Goal: Information Seeking & Learning: Learn about a topic

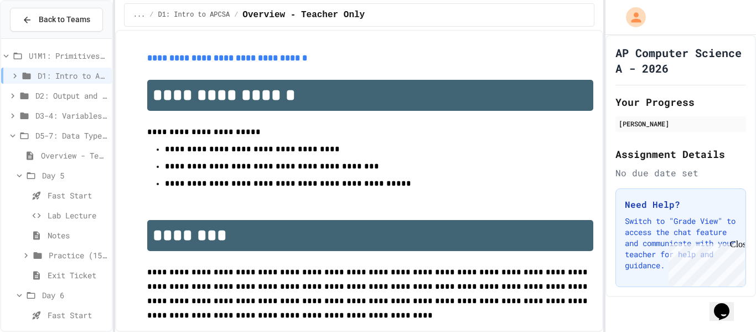
click at [60, 121] on span "D3-4: Variables and Input" at bounding box center [71, 116] width 72 height 12
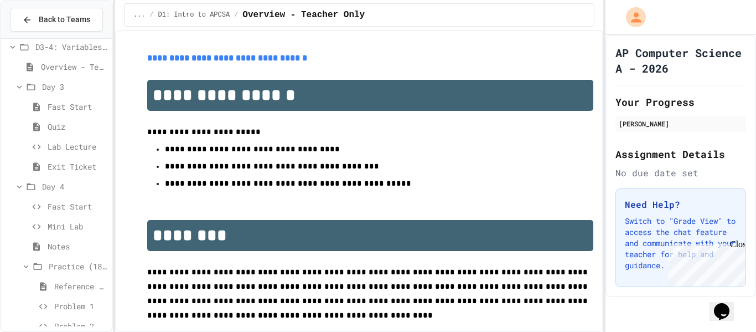
scroll to position [70, 0]
click at [69, 200] on span "Fast Start" at bounding box center [78, 205] width 60 height 12
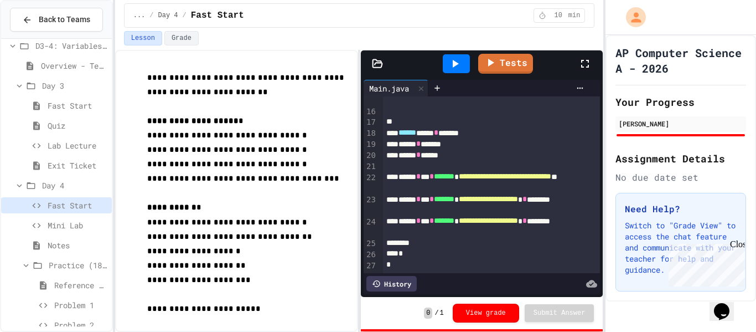
click at [62, 228] on span "Mini Lab" at bounding box center [78, 225] width 60 height 12
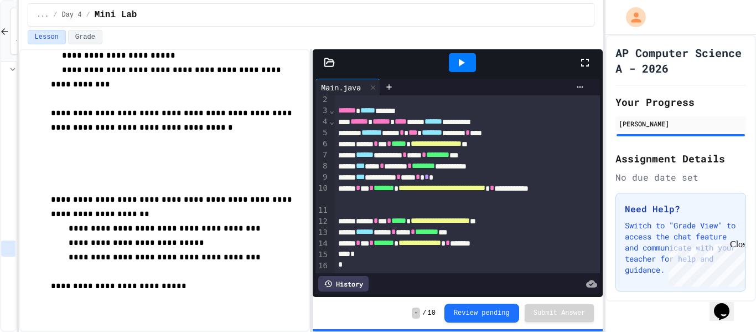
scroll to position [242, 0]
click at [3, 33] on icon at bounding box center [4, 31] width 7 height 7
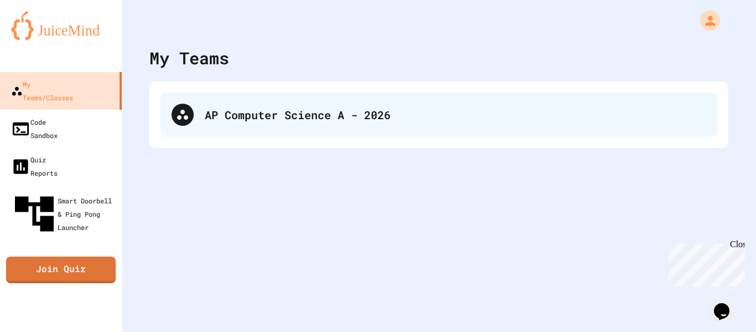
click at [308, 105] on div "AP Computer Science A - 2026" at bounding box center [439, 114] width 557 height 44
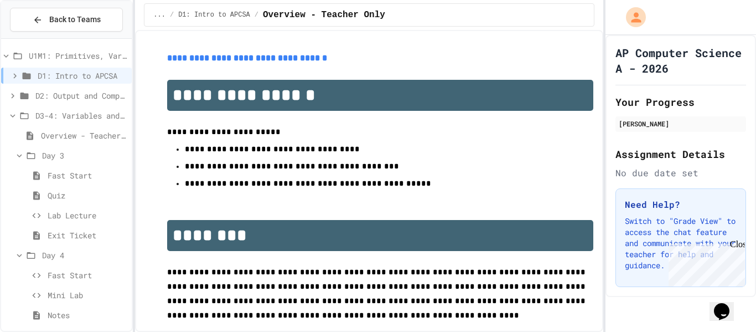
click at [135, 221] on div "**********" at bounding box center [378, 166] width 756 height 332
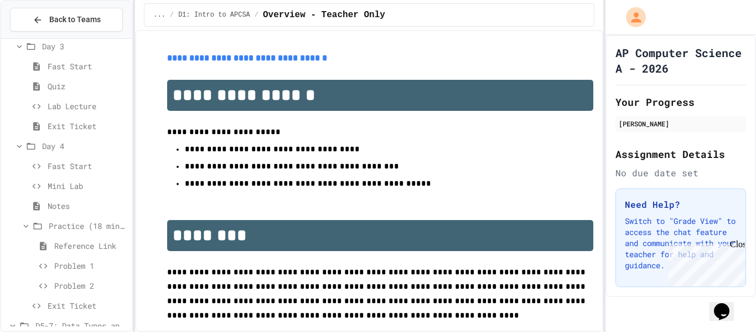
scroll to position [112, 0]
click at [76, 187] on span "Mini Lab" at bounding box center [88, 183] width 80 height 12
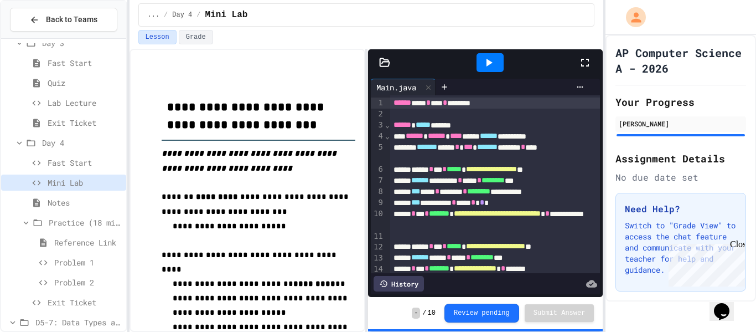
click at [130, 169] on div "**********" at bounding box center [378, 166] width 756 height 332
click at [72, 262] on span "Problem 1" at bounding box center [88, 262] width 68 height 12
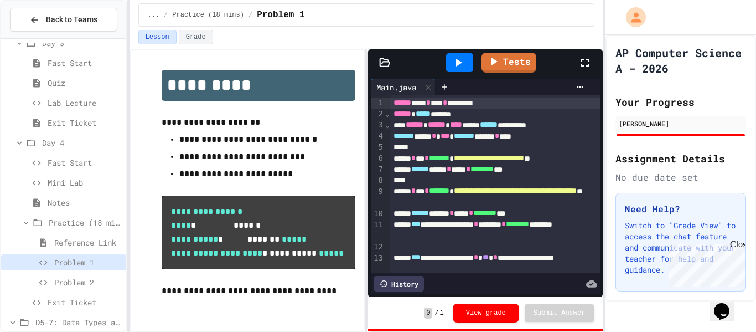
click at [583, 69] on div at bounding box center [590, 63] width 24 height 30
click at [88, 285] on span "Problem 2" at bounding box center [88, 282] width 68 height 12
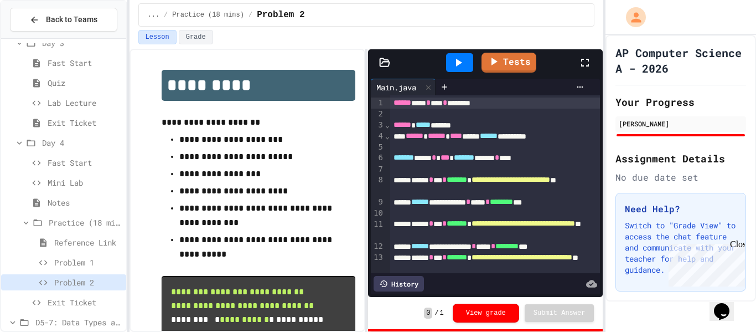
click at [49, 302] on span "Exit Ticket" at bounding box center [85, 302] width 74 height 12
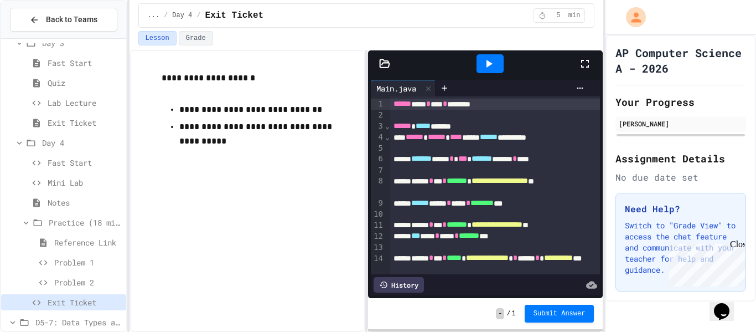
scroll to position [47, 0]
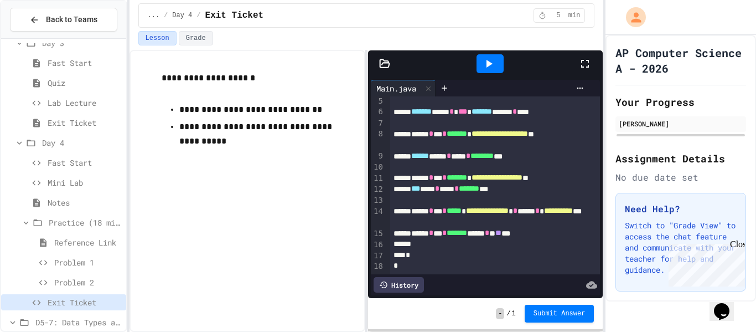
click at [494, 58] on icon at bounding box center [488, 63] width 13 height 13
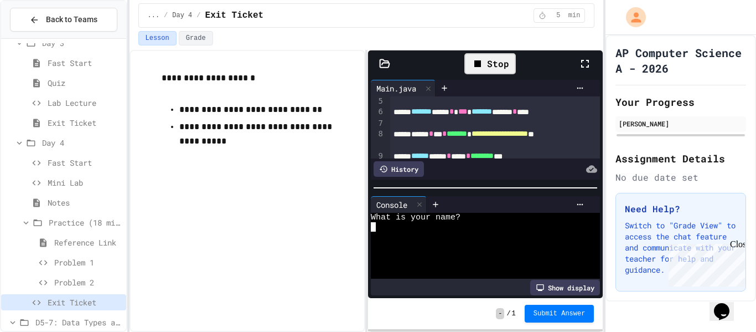
click at [374, 228] on textarea "Terminal input" at bounding box center [373, 226] width 5 height 9
type textarea "*"
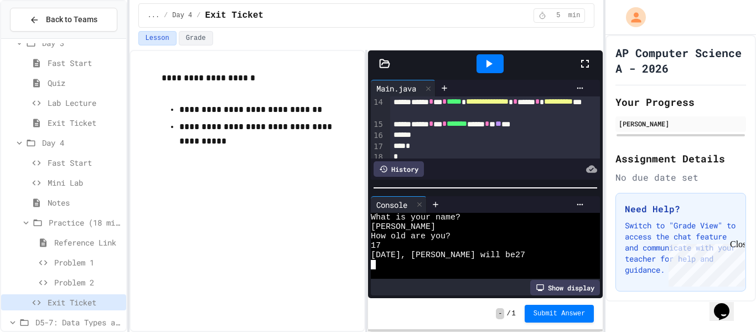
scroll to position [163, 0]
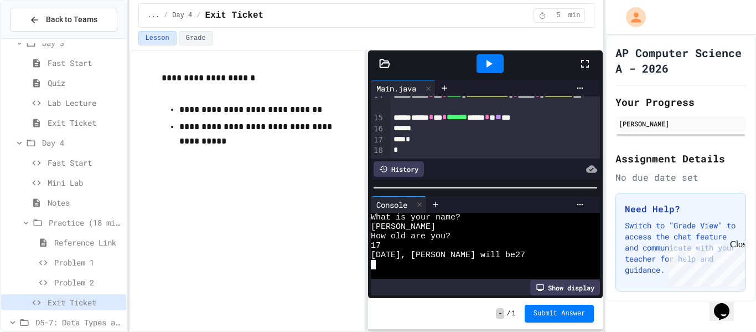
click at [538, 118] on div "****** * *** * ******* ***** * * ** ***" at bounding box center [495, 117] width 210 height 11
click at [492, 69] on icon at bounding box center [488, 63] width 13 height 13
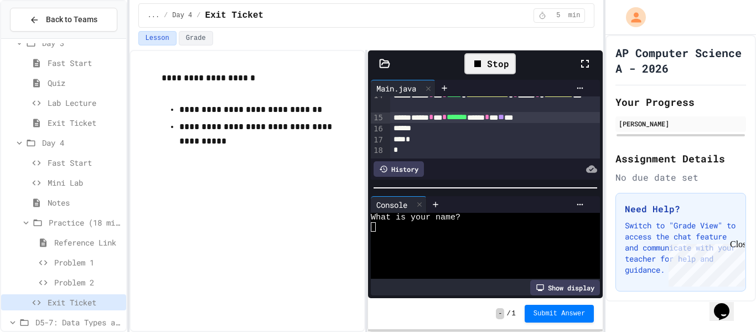
click at [374, 225] on textarea "Terminal input" at bounding box center [373, 226] width 5 height 9
type textarea "*"
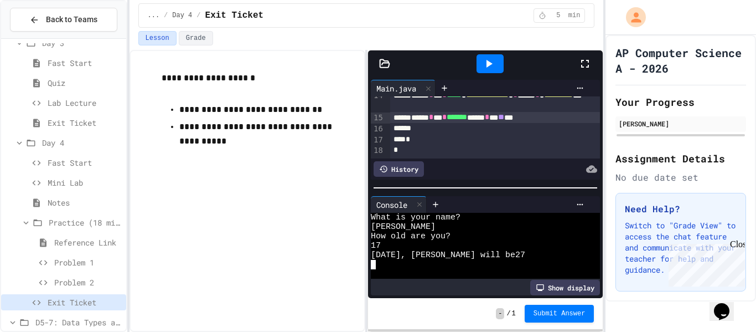
click at [504, 119] on span "**" at bounding box center [501, 117] width 6 height 8
click at [486, 71] on div at bounding box center [490, 63] width 27 height 19
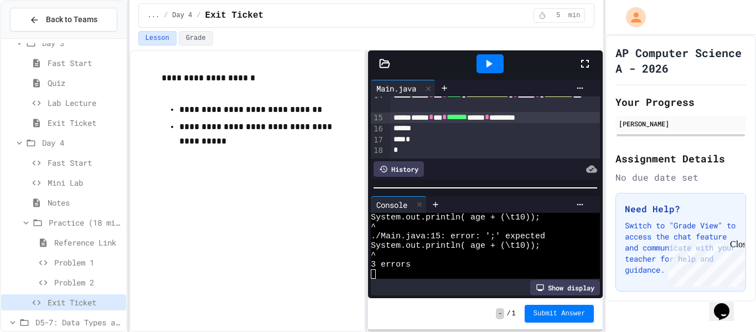
scroll to position [47, 0]
click at [544, 118] on div "****** * *** * ******* ***** * ********" at bounding box center [495, 117] width 210 height 11
click at [548, 120] on div "****** * *** * ******* ***** * ********" at bounding box center [495, 117] width 210 height 11
click at [498, 118] on span "*" at bounding box center [496, 117] width 4 height 8
click at [493, 69] on icon at bounding box center [488, 63] width 13 height 13
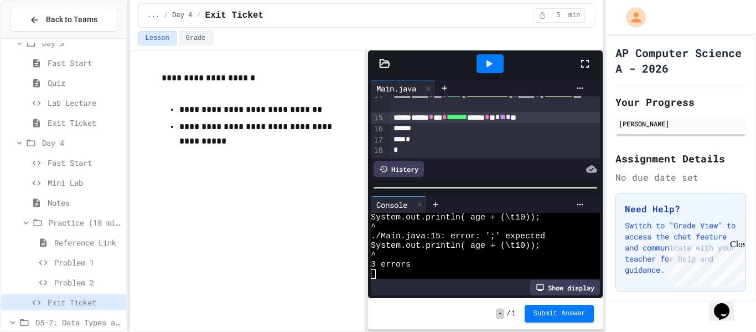
scroll to position [0, 0]
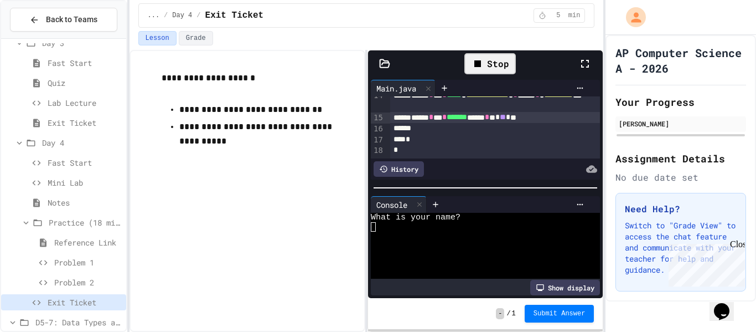
click at [374, 224] on textarea "Terminal input" at bounding box center [373, 226] width 5 height 9
type textarea "*"
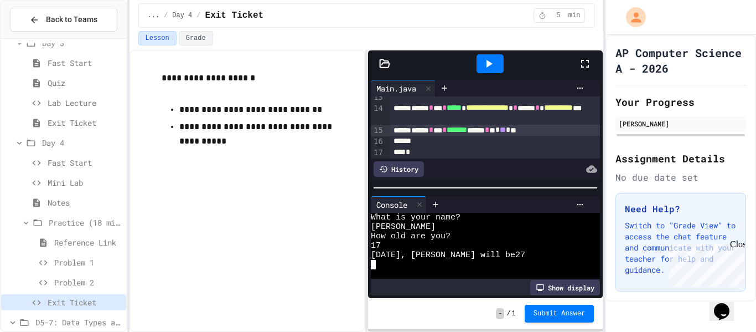
scroll to position [148, 0]
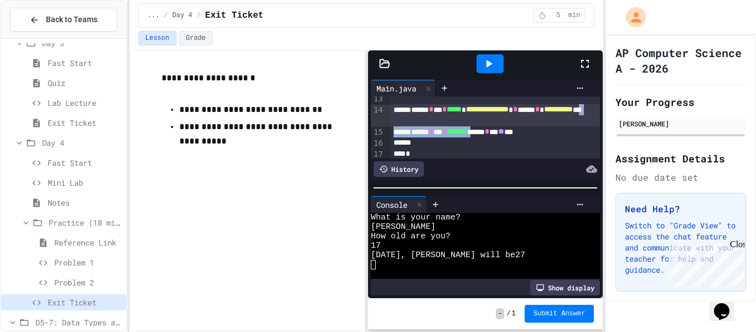
drag, startPoint x: 505, startPoint y: 133, endPoint x: 454, endPoint y: 126, distance: 52.0
click at [454, 126] on div "**********" at bounding box center [495, 60] width 210 height 224
click at [482, 65] on icon at bounding box center [488, 63] width 13 height 13
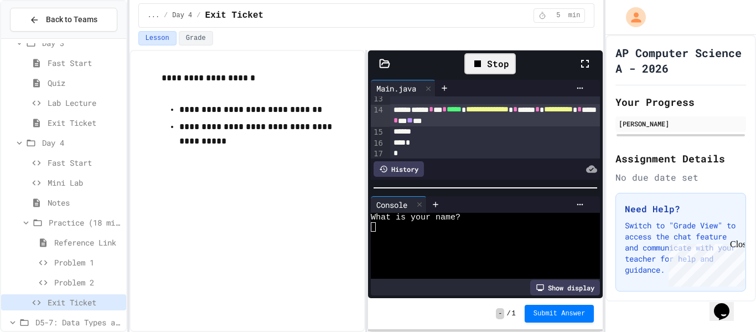
click at [373, 230] on textarea "Terminal input" at bounding box center [373, 226] width 5 height 9
type textarea "*"
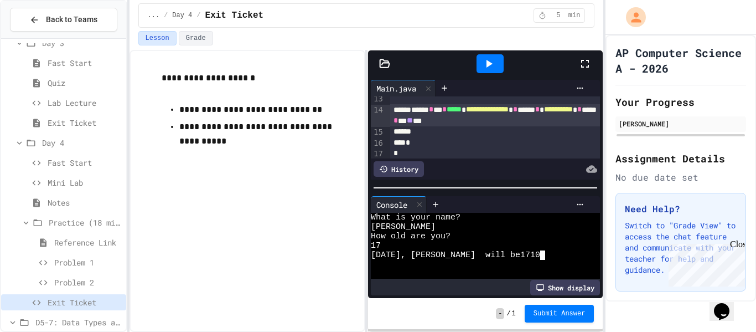
click at [490, 122] on div "**********" at bounding box center [495, 115] width 210 height 22
click at [407, 121] on span "*" at bounding box center [404, 120] width 4 height 8
click at [457, 126] on div "**********" at bounding box center [495, 115] width 210 height 22
click at [467, 123] on div "**********" at bounding box center [495, 115] width 210 height 22
click at [582, 113] on span "*" at bounding box center [584, 109] width 4 height 8
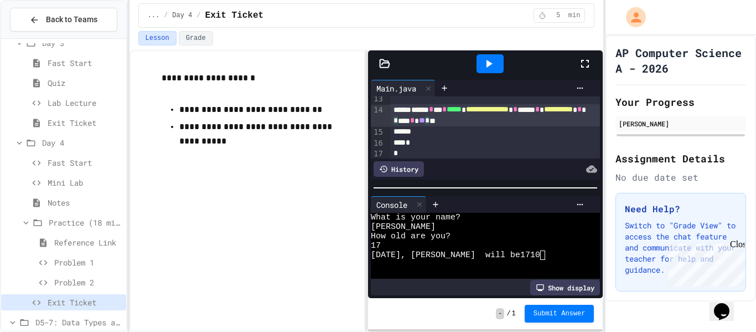
click at [502, 59] on div at bounding box center [490, 63] width 27 height 19
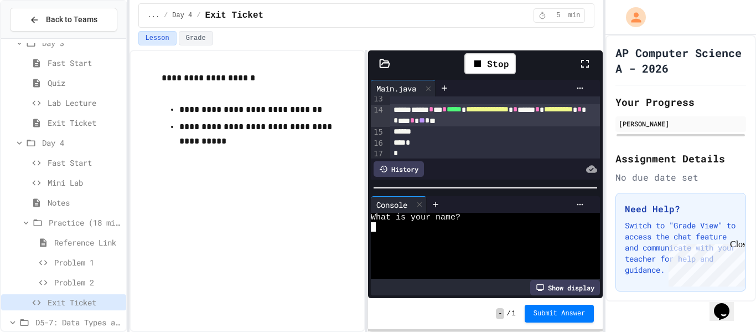
click at [375, 229] on textarea "Terminal input" at bounding box center [373, 226] width 5 height 9
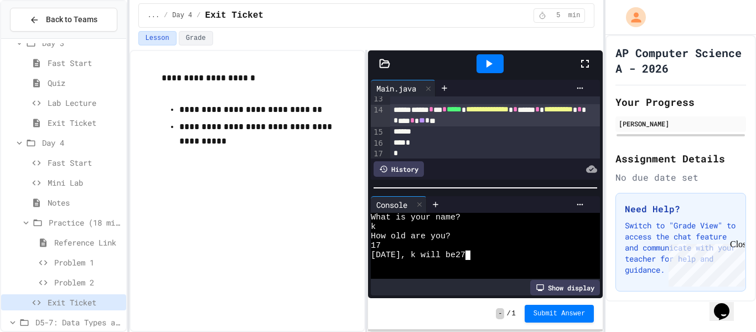
click at [398, 124] on span "*" at bounding box center [396, 120] width 4 height 8
click at [501, 56] on div at bounding box center [490, 63] width 27 height 19
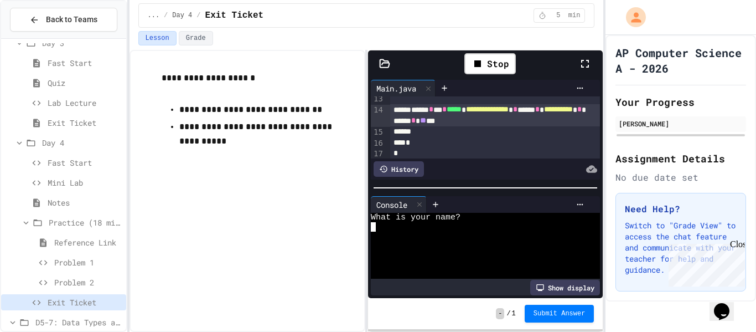
click at [374, 228] on textarea "Terminal input" at bounding box center [373, 226] width 5 height 9
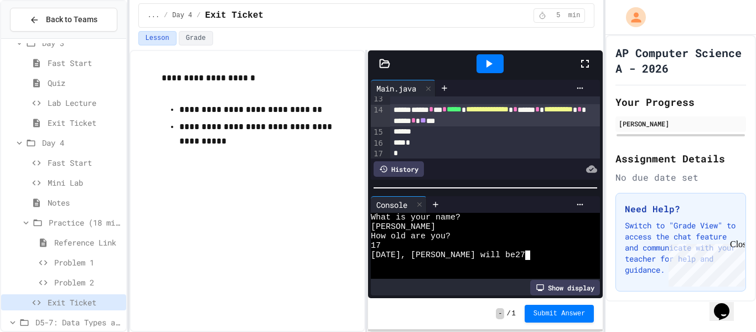
click at [544, 113] on span "**********" at bounding box center [558, 109] width 29 height 8
click at [488, 65] on icon at bounding box center [490, 64] width 6 height 8
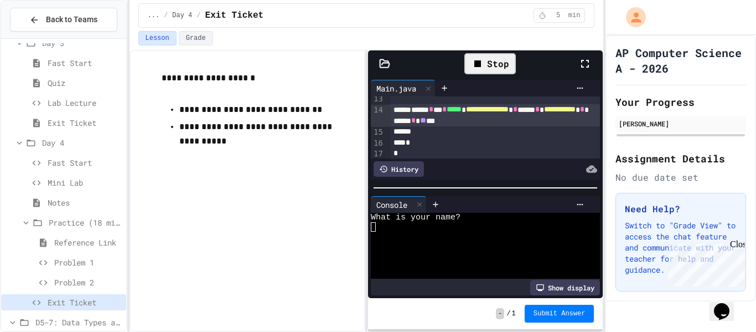
click at [374, 229] on textarea "Terminal input" at bounding box center [373, 226] width 5 height 9
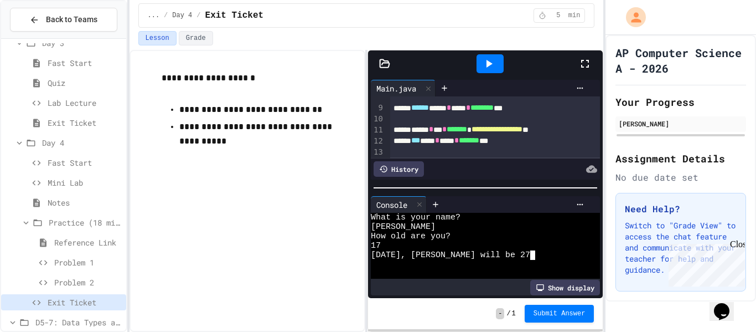
scroll to position [96, 0]
click at [544, 320] on button "Submit Answer" at bounding box center [560, 312] width 70 height 18
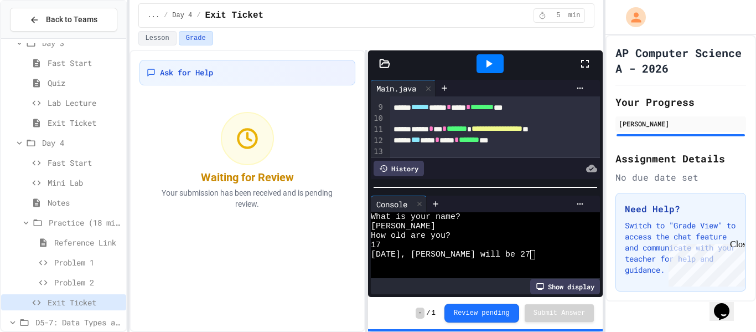
click at [51, 286] on div "Problem 2" at bounding box center [63, 282] width 125 height 16
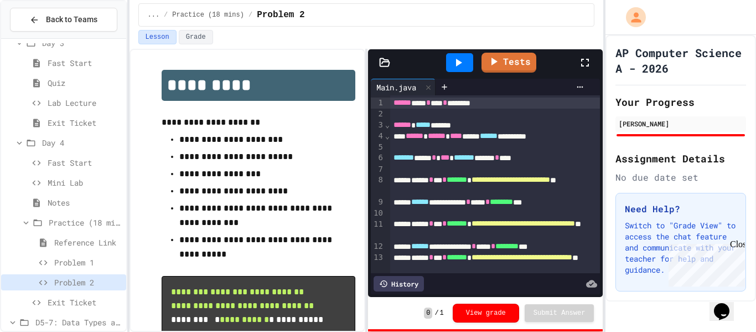
click at [101, 284] on span "Problem 2" at bounding box center [88, 282] width 68 height 12
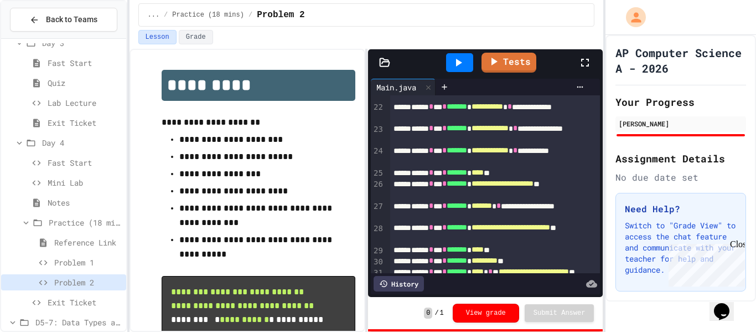
scroll to position [298, 0]
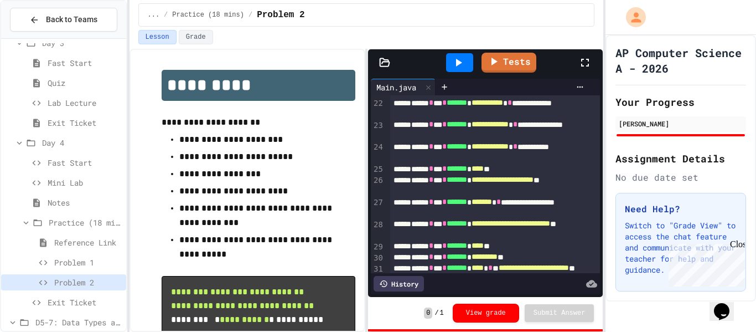
click at [460, 62] on icon at bounding box center [459, 63] width 6 height 8
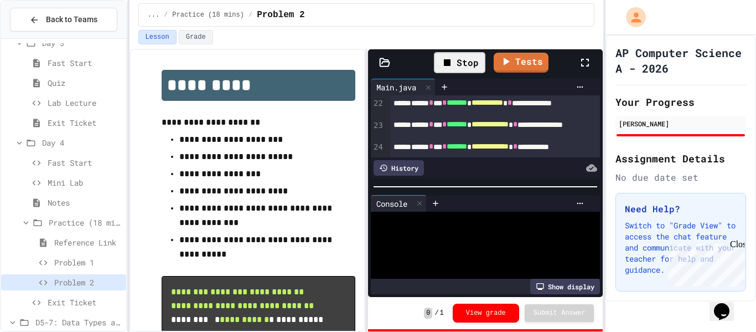
click at [448, 63] on icon at bounding box center [447, 62] width 7 height 7
click at [464, 65] on icon at bounding box center [458, 62] width 13 height 13
click at [375, 221] on textarea "Terminal input" at bounding box center [373, 225] width 5 height 9
type textarea "*"
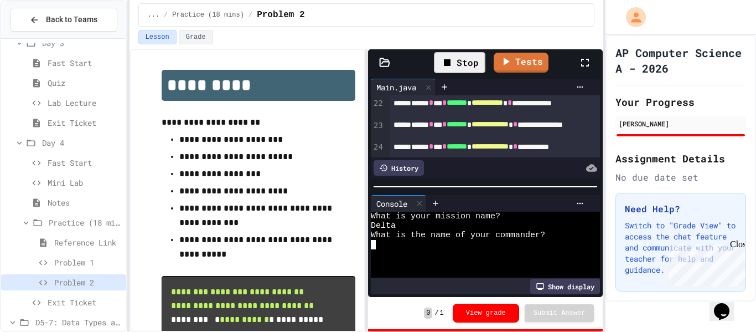
type textarea "*"
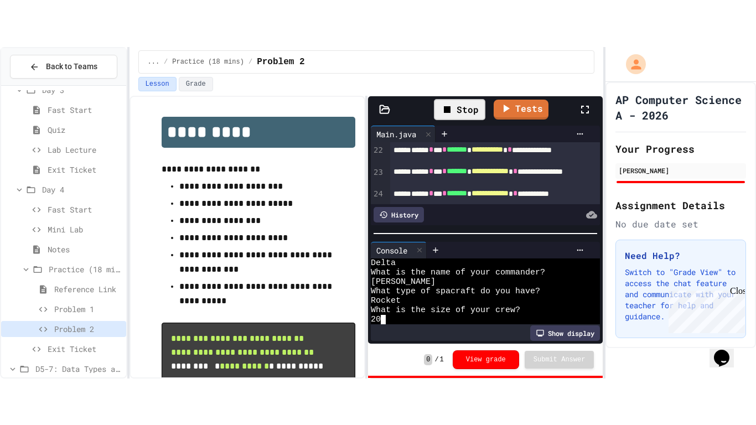
scroll to position [160, 0]
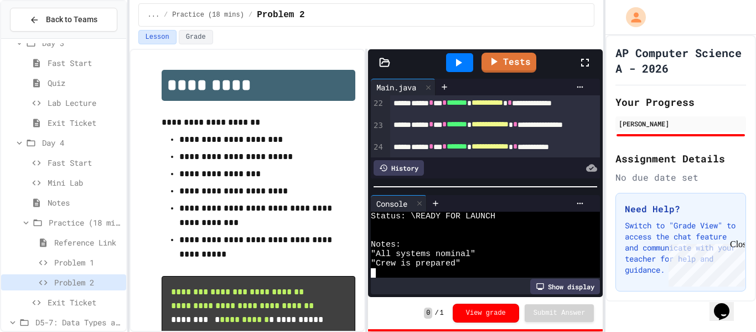
click at [581, 61] on icon at bounding box center [584, 62] width 13 height 13
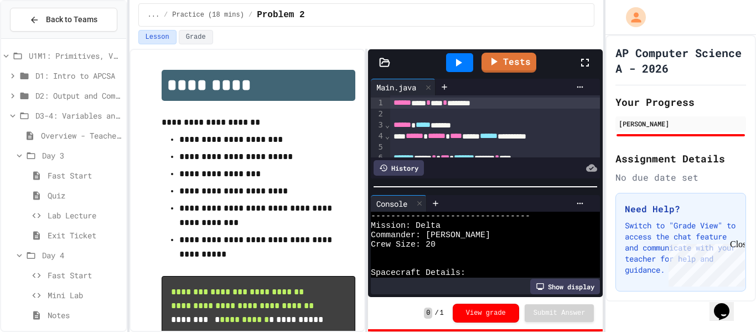
scroll to position [1, 0]
click at [64, 244] on div "Exit Ticket" at bounding box center [63, 236] width 125 height 20
click at [63, 249] on span "Day 4" at bounding box center [82, 254] width 80 height 12
click at [61, 156] on span "Day 3" at bounding box center [82, 154] width 80 height 12
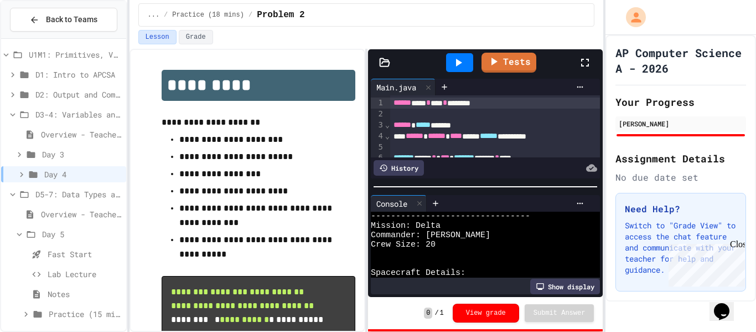
click at [19, 117] on icon at bounding box center [24, 115] width 13 height 10
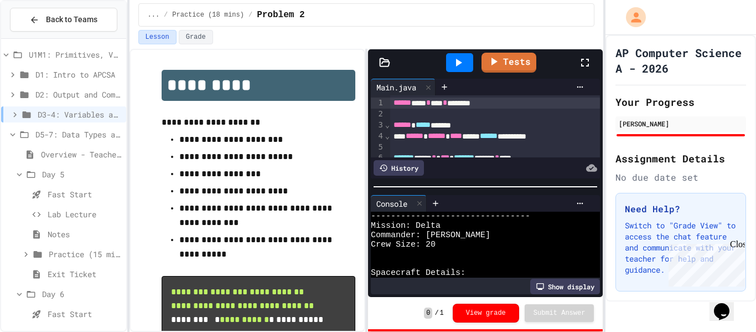
click at [51, 193] on span "Fast Start" at bounding box center [85, 194] width 74 height 12
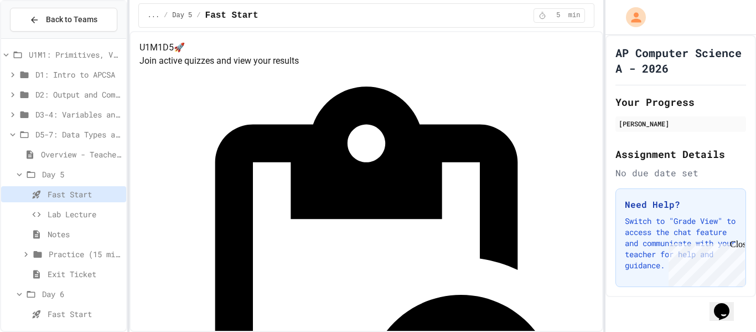
scroll to position [51, 0]
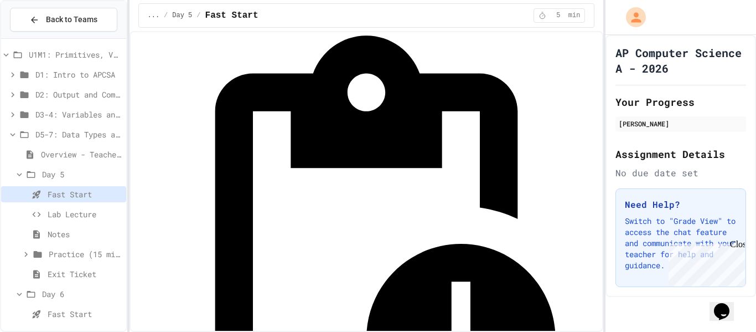
click at [47, 218] on div "Lab Lecture" at bounding box center [63, 214] width 125 height 16
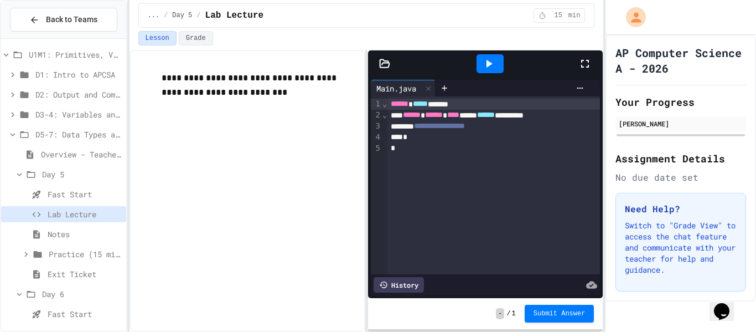
click at [30, 206] on div "Lab Lecture" at bounding box center [63, 214] width 125 height 16
click at [37, 194] on icon at bounding box center [37, 194] width 8 height 8
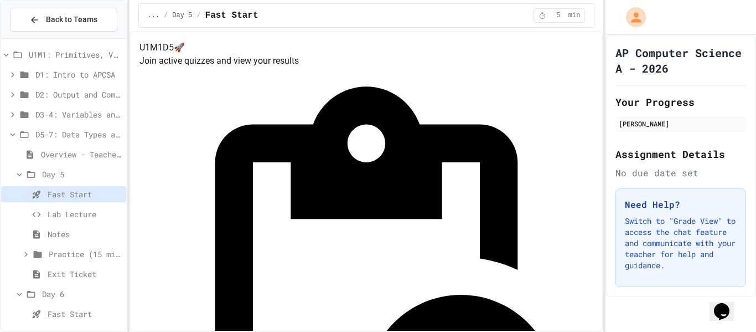
click at [63, 111] on span "D3-4: Variables and Input" at bounding box center [78, 114] width 86 height 12
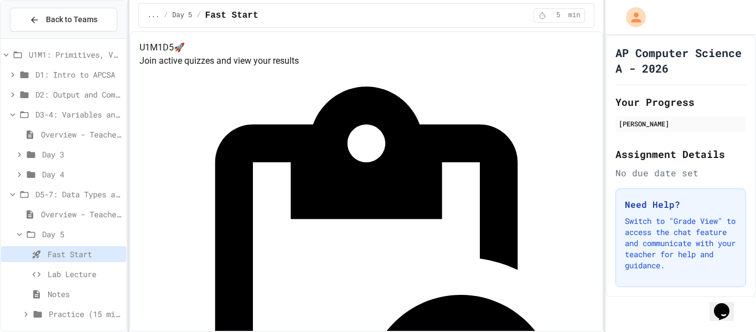
click at [53, 170] on span "Day 4" at bounding box center [82, 174] width 80 height 12
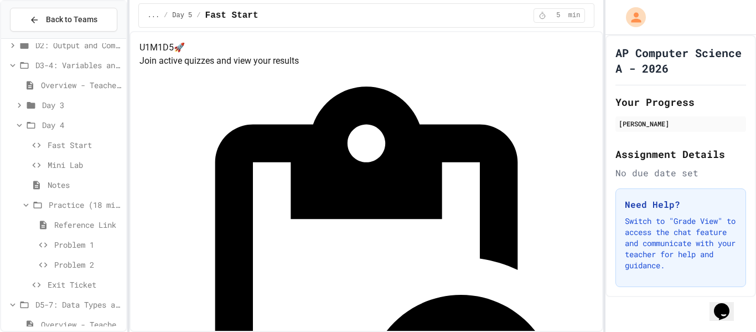
scroll to position [54, 0]
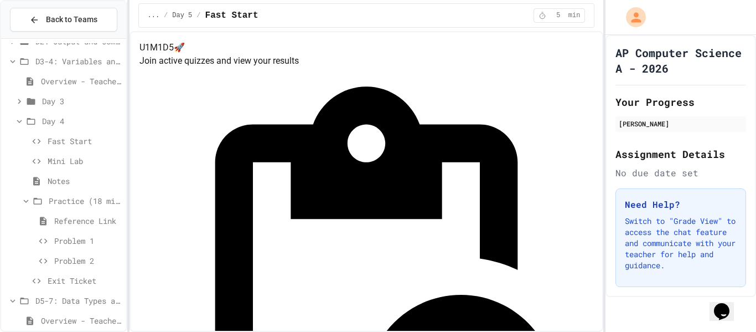
click at [76, 253] on div "Problem 2" at bounding box center [63, 260] width 125 height 16
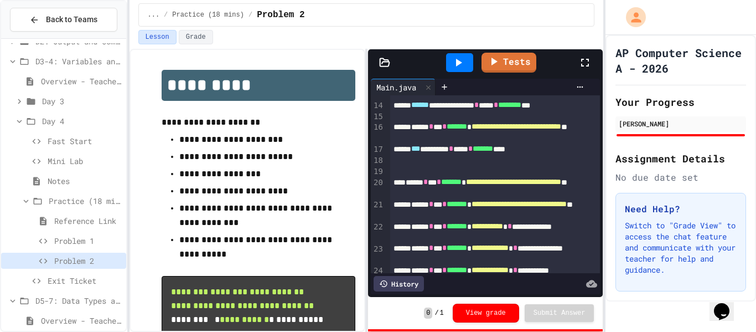
scroll to position [205, 0]
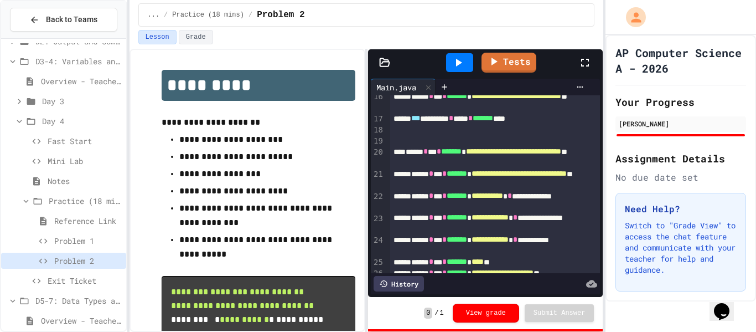
click at [500, 152] on span "**********" at bounding box center [513, 151] width 95 height 8
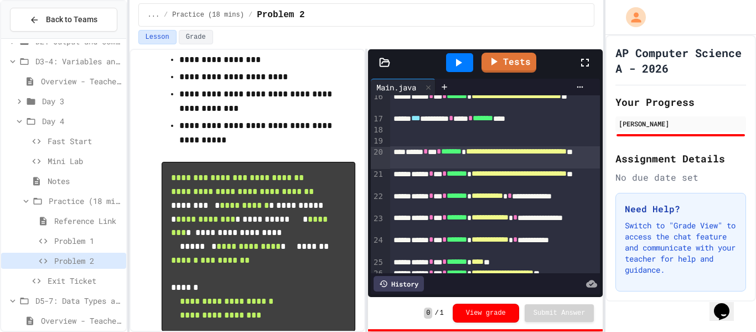
scroll to position [111, 0]
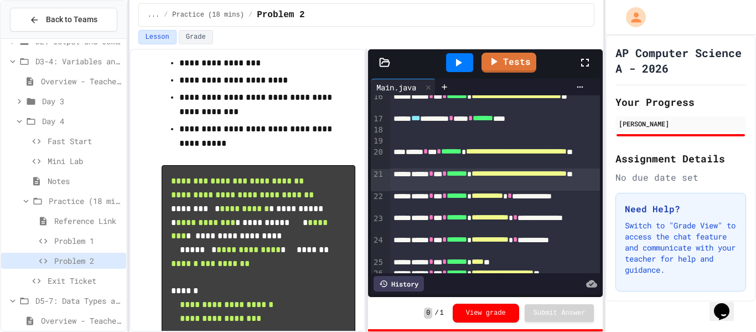
click at [510, 172] on span "**********" at bounding box center [519, 173] width 95 height 8
click at [462, 63] on icon at bounding box center [459, 63] width 6 height 8
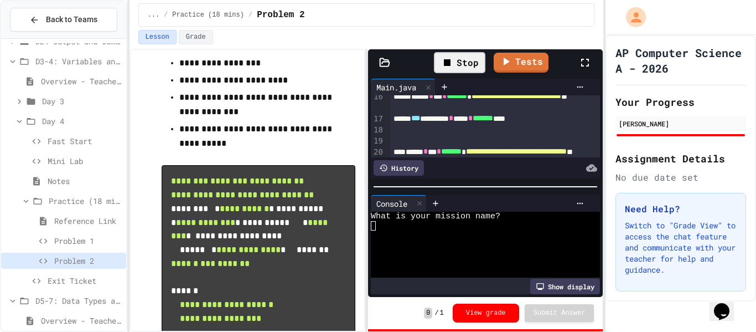
click at [374, 227] on div "WWWWWWWWWWWWWWWWWWWWWWWWWWWWWWWW What is your mission name?" at bounding box center [480, 244] width 219 height 66
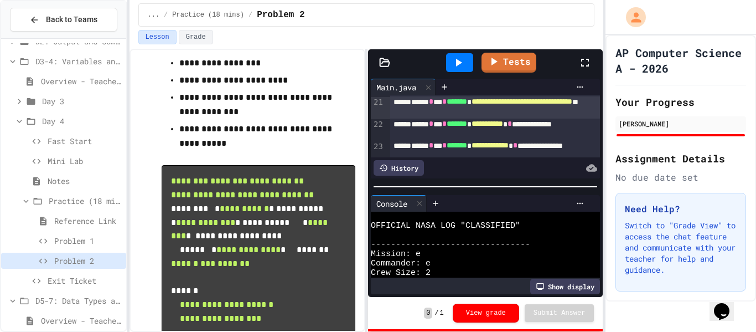
scroll to position [278, 0]
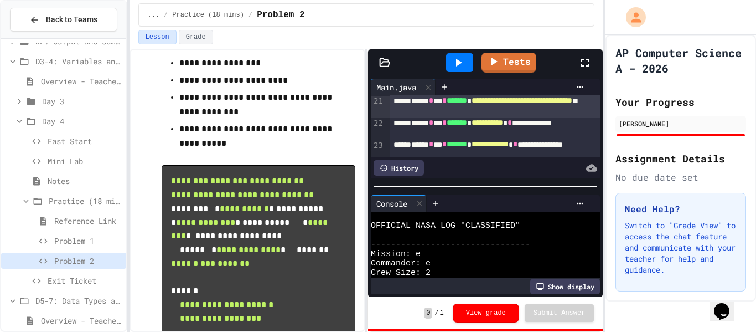
click at [503, 128] on div "**********" at bounding box center [495, 128] width 210 height 22
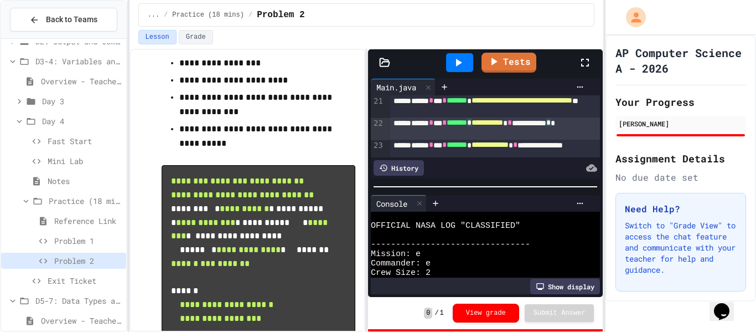
click at [503, 126] on span "**********" at bounding box center [488, 122] width 32 height 8
click at [460, 64] on icon at bounding box center [459, 63] width 6 height 8
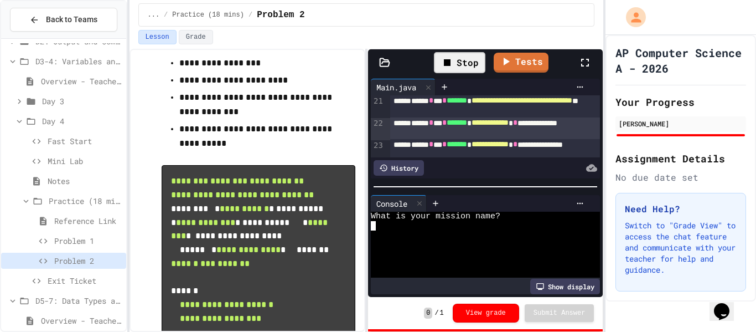
click at [371, 225] on textarea "Terminal input" at bounding box center [373, 225] width 5 height 9
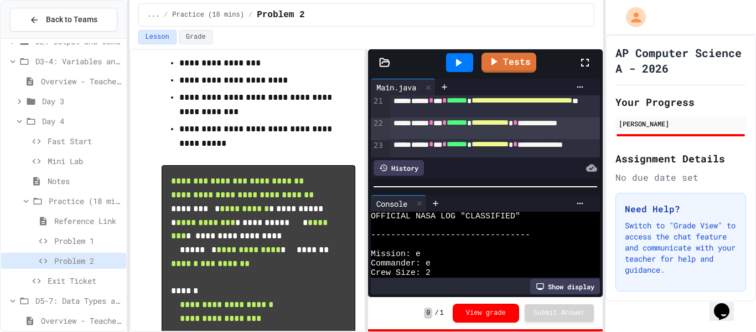
scroll to position [87, 0]
click at [472, 104] on span "**********" at bounding box center [522, 100] width 101 height 8
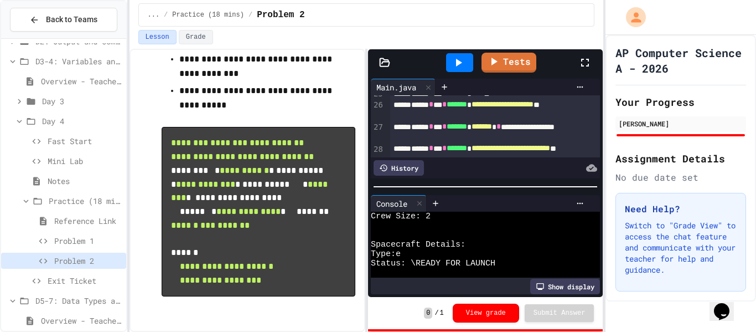
scroll to position [145, 0]
click at [492, 130] on span "*******" at bounding box center [482, 126] width 20 height 8
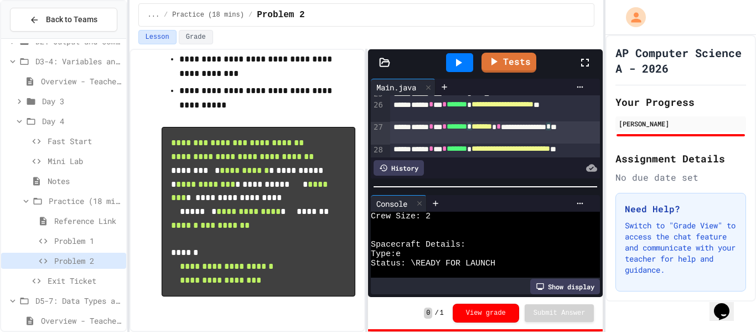
click at [492, 129] on span "*******" at bounding box center [482, 126] width 20 height 8
click at [511, 151] on span "**********" at bounding box center [511, 148] width 79 height 8
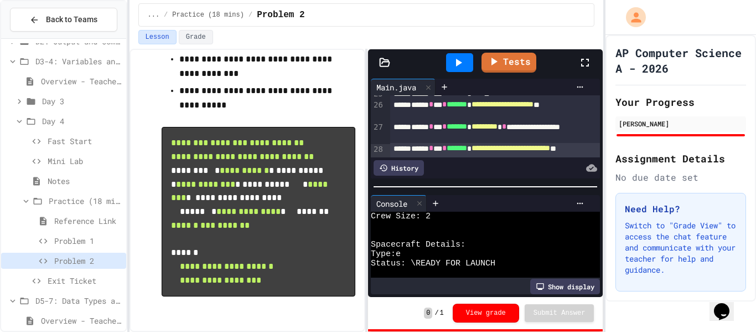
click at [502, 154] on div "**********" at bounding box center [495, 154] width 210 height 22
click at [505, 149] on body "**********" at bounding box center [378, 166] width 756 height 332
click at [546, 331] on div at bounding box center [378, 333] width 756 height 0
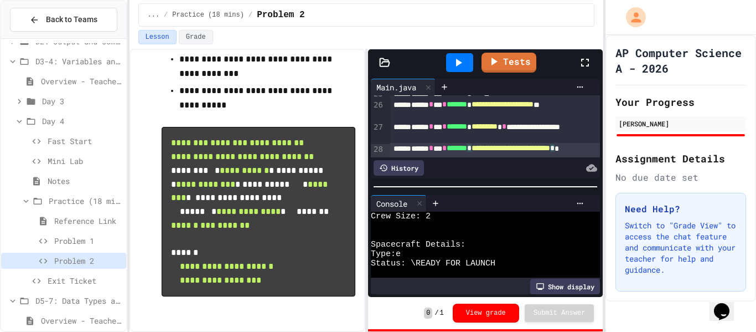
click at [508, 150] on span "**********" at bounding box center [511, 148] width 79 height 8
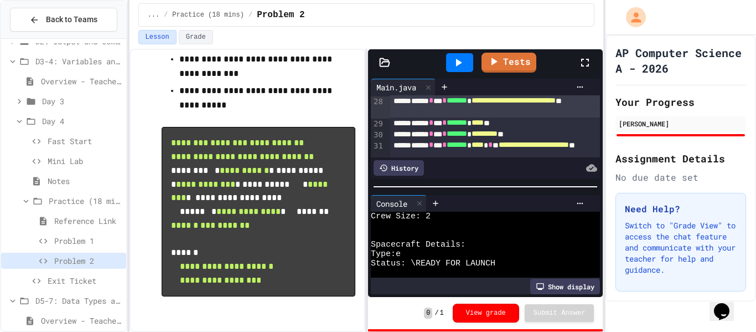
scroll to position [417, 0]
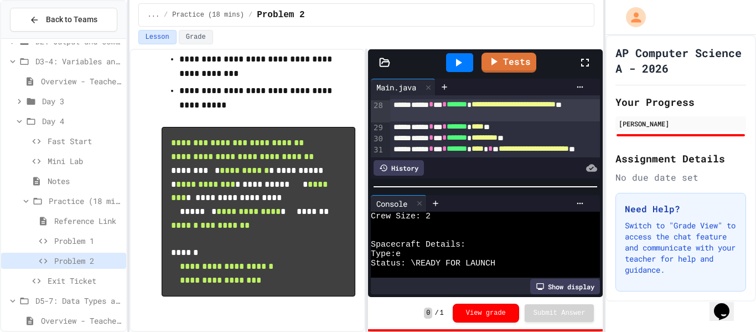
click at [498, 140] on span "*********" at bounding box center [485, 137] width 26 height 8
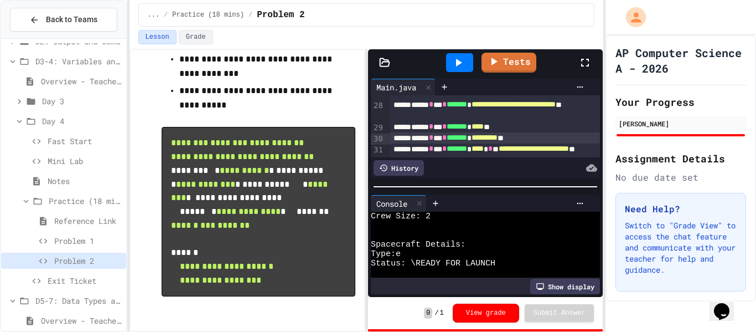
click at [498, 140] on span "*********" at bounding box center [485, 137] width 26 height 8
click at [467, 71] on div at bounding box center [459, 62] width 27 height 19
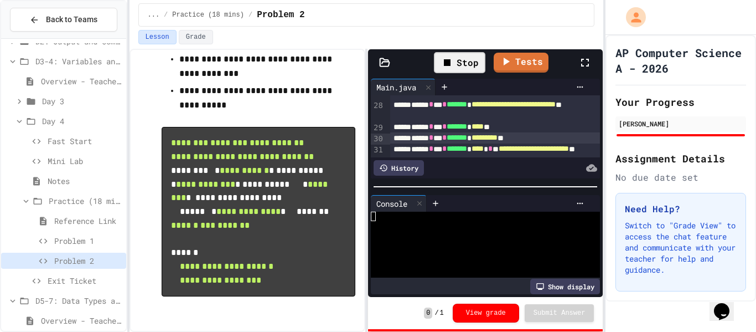
scroll to position [0, 0]
click at [552, 253] on div at bounding box center [480, 253] width 219 height 9
type textarea "**"
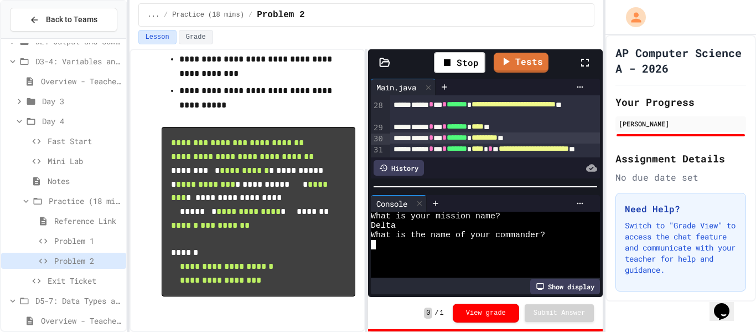
type textarea "*"
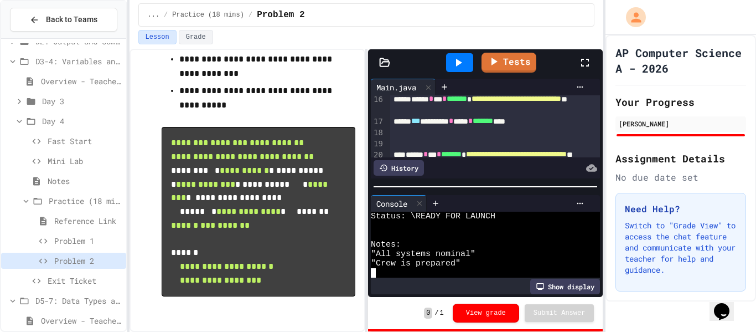
scroll to position [203, 0]
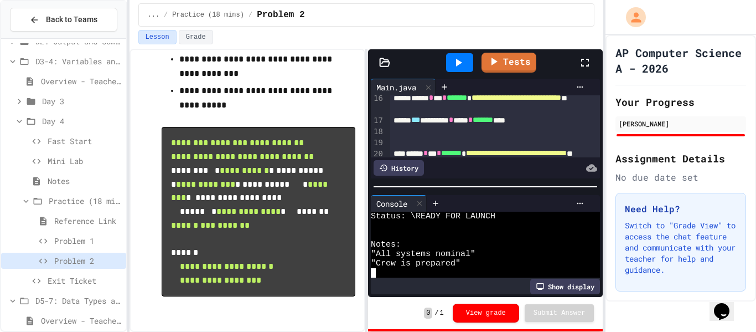
click at [458, 59] on icon at bounding box center [458, 62] width 13 height 13
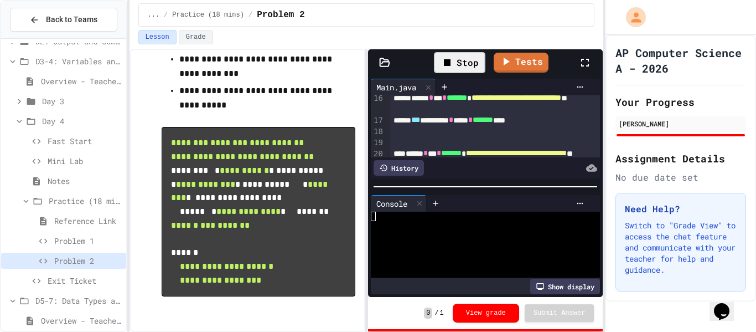
scroll to position [0, 0]
click at [372, 229] on textarea "Terminal input" at bounding box center [373, 225] width 5 height 9
type textarea "*"
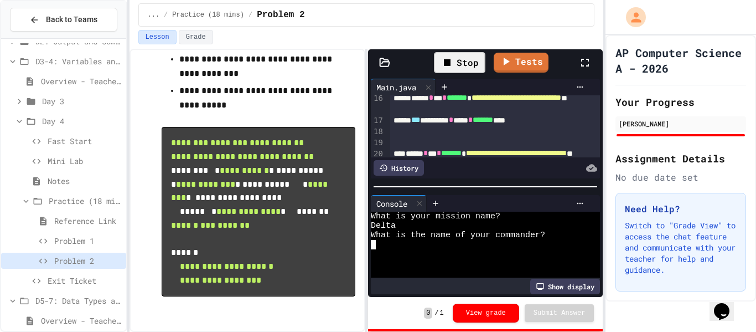
type textarea "*"
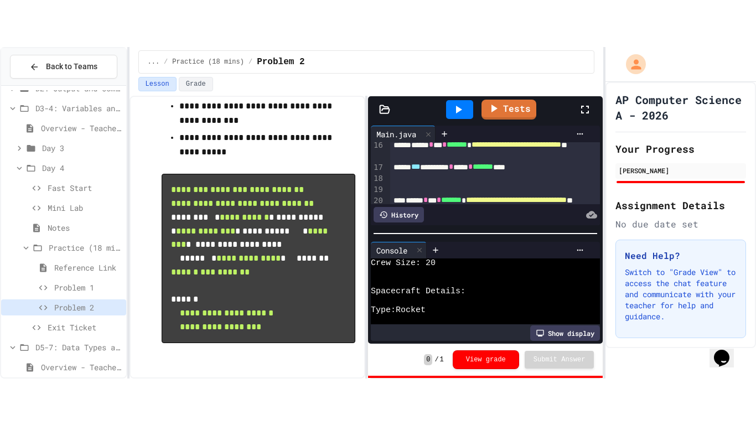
scroll to position [141, 0]
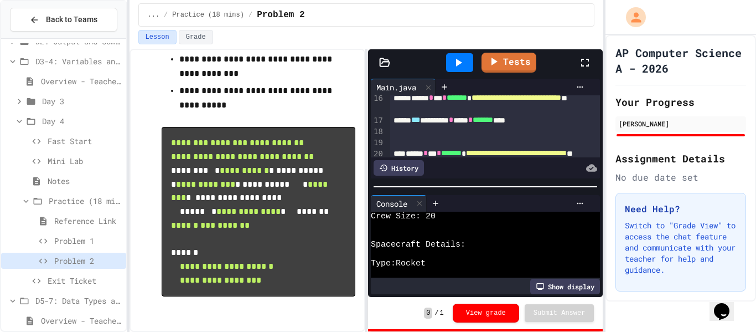
click at [586, 62] on icon at bounding box center [584, 62] width 13 height 13
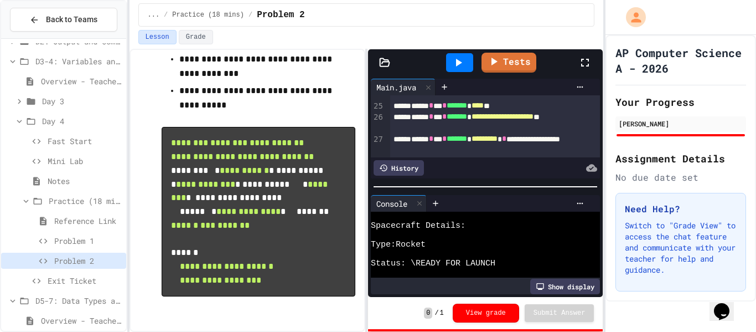
scroll to position [361, 0]
click at [498, 139] on span "*********" at bounding box center [485, 138] width 26 height 8
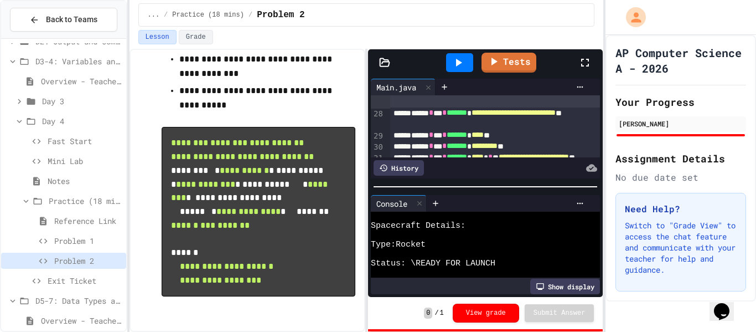
scroll to position [411, 0]
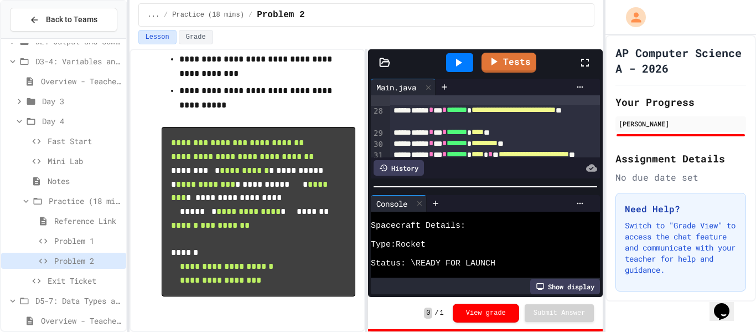
click at [515, 113] on span "**********" at bounding box center [514, 110] width 84 height 8
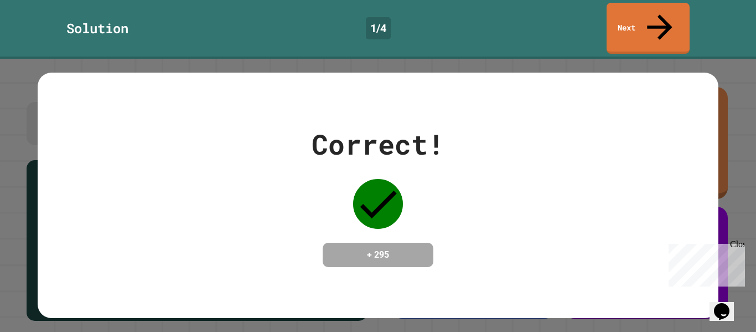
click at [622, 22] on link "Next" at bounding box center [648, 28] width 83 height 51
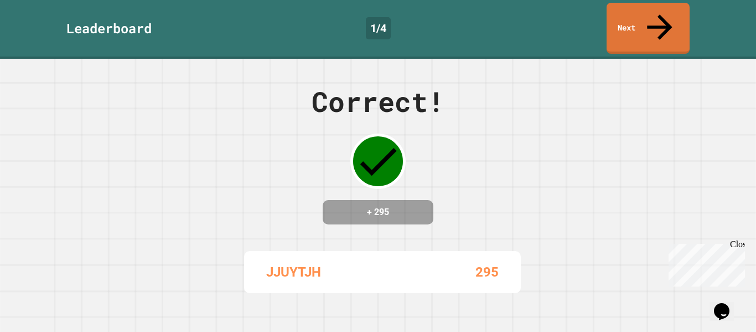
click at [667, 22] on link "Next" at bounding box center [648, 28] width 83 height 51
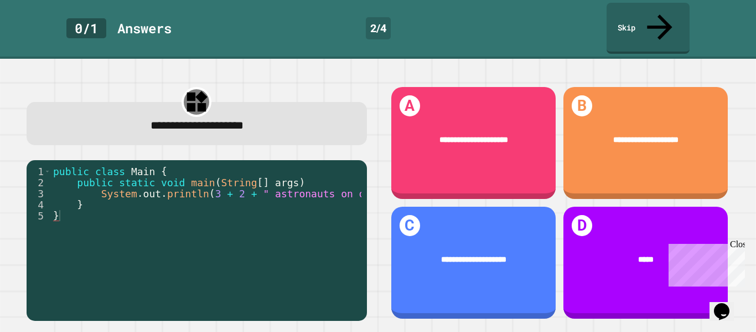
click at [746, 251] on div "**********" at bounding box center [378, 195] width 756 height 273
click at [736, 239] on div "Close" at bounding box center [737, 246] width 14 height 14
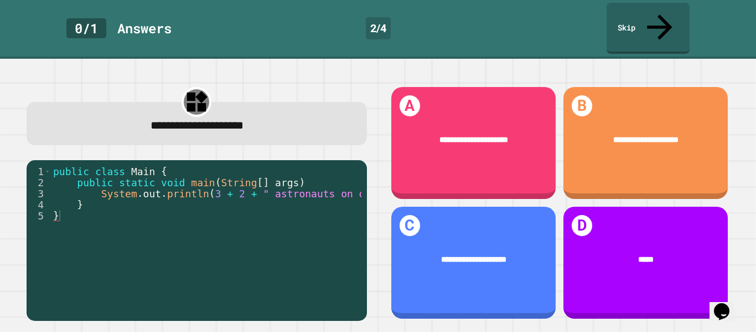
click at [659, 288] on div "D *****" at bounding box center [646, 262] width 164 height 112
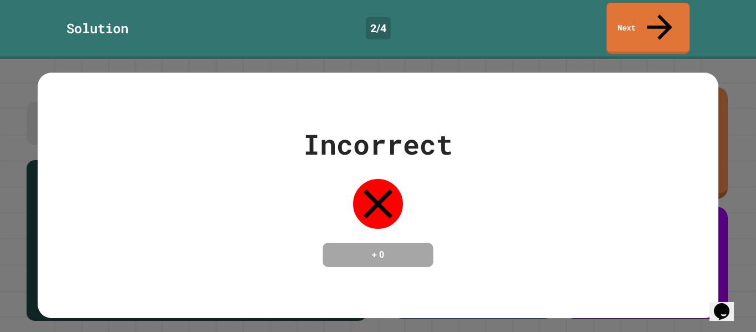
click at [658, 25] on link "Next" at bounding box center [648, 28] width 83 height 51
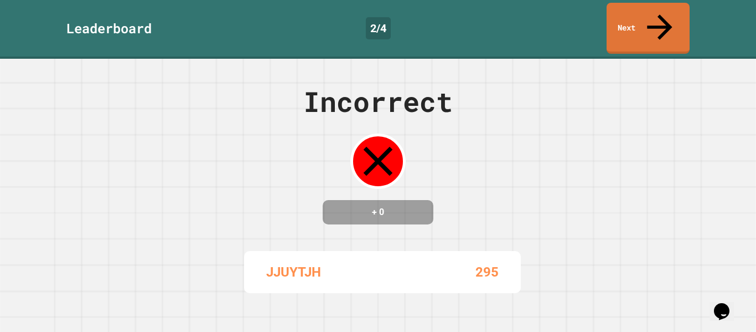
click at [675, 17] on link "Next" at bounding box center [648, 28] width 83 height 51
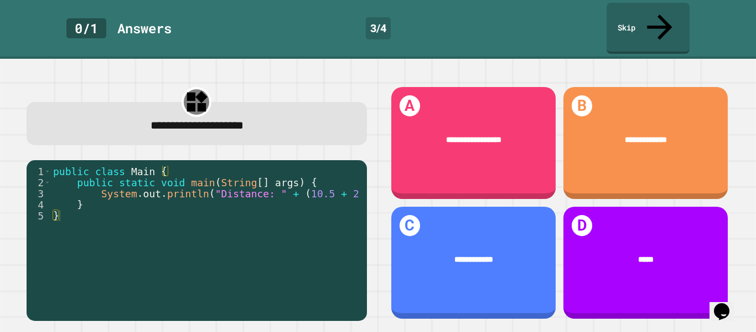
scroll to position [0, 35]
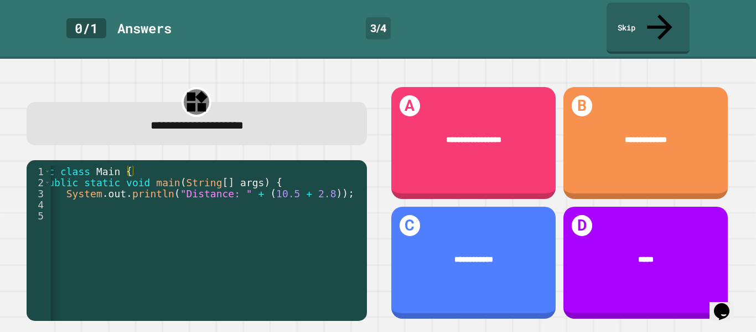
click at [678, 129] on div "**********" at bounding box center [646, 140] width 164 height 44
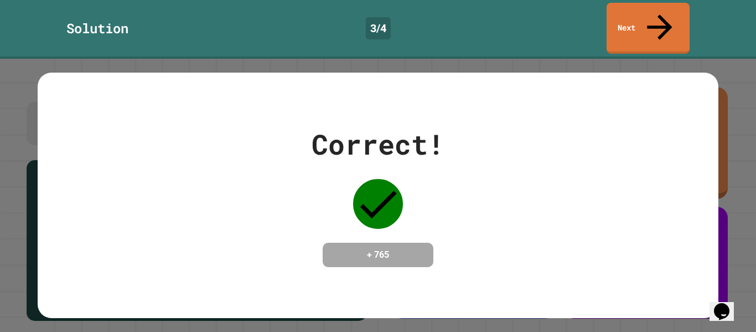
click at [655, 24] on link "Next" at bounding box center [648, 28] width 83 height 51
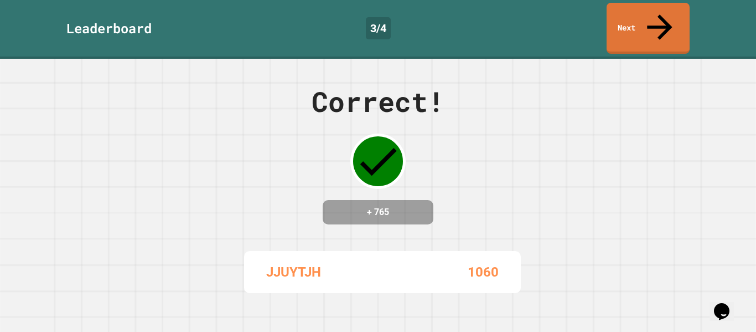
click at [648, 24] on link "Next" at bounding box center [648, 28] width 83 height 51
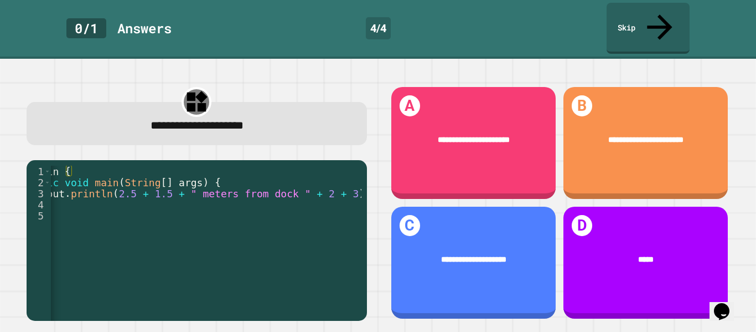
scroll to position [0, 114]
click at [526, 133] on div "**********" at bounding box center [473, 140] width 164 height 44
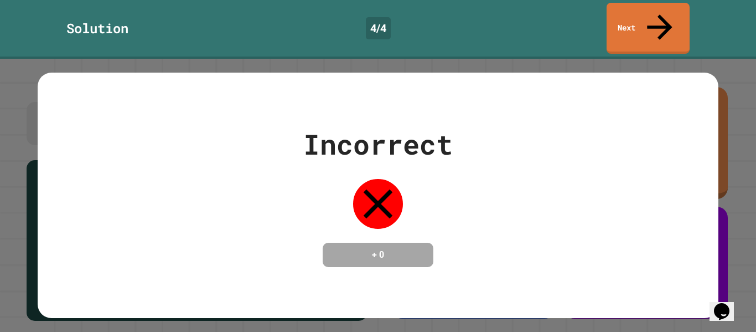
click at [645, 24] on link "Next" at bounding box center [648, 28] width 83 height 51
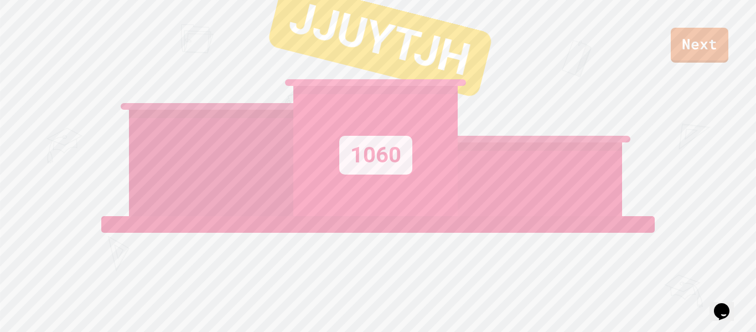
click at [715, 51] on link "Next" at bounding box center [700, 45] width 58 height 35
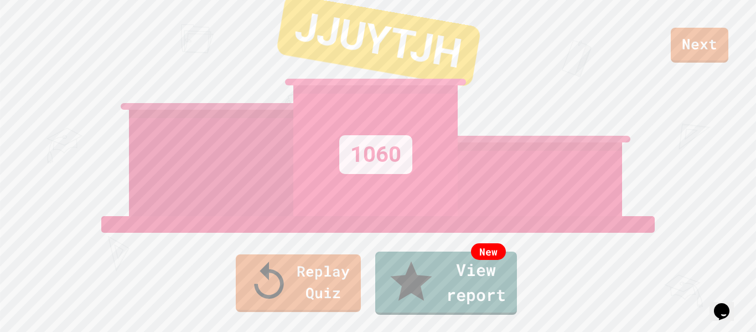
click at [247, 290] on icon at bounding box center [269, 282] width 44 height 44
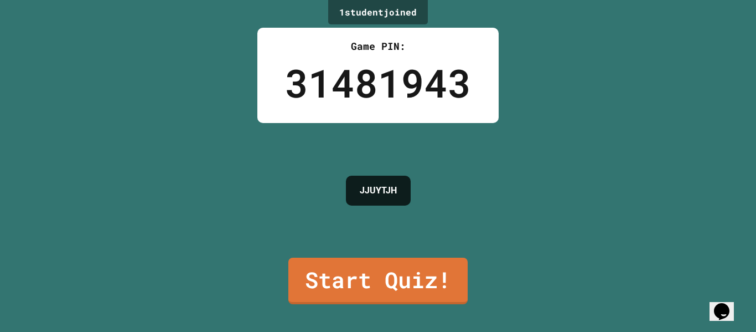
click at [312, 275] on link "Start Quiz!" at bounding box center [377, 280] width 179 height 46
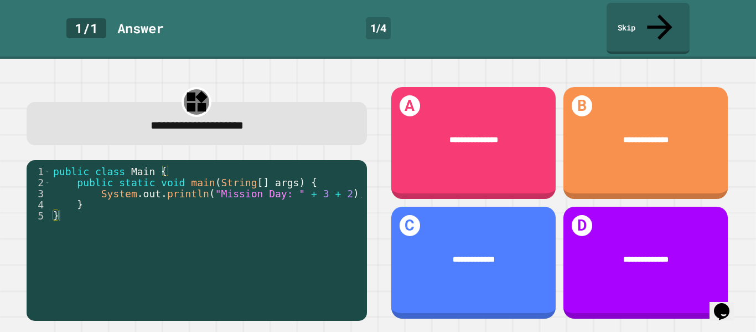
click at [526, 158] on div "**********" at bounding box center [473, 143] width 164 height 112
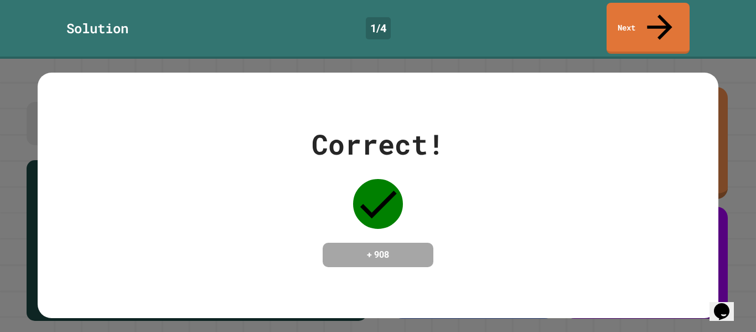
click at [660, 14] on icon at bounding box center [659, 26] width 25 height 25
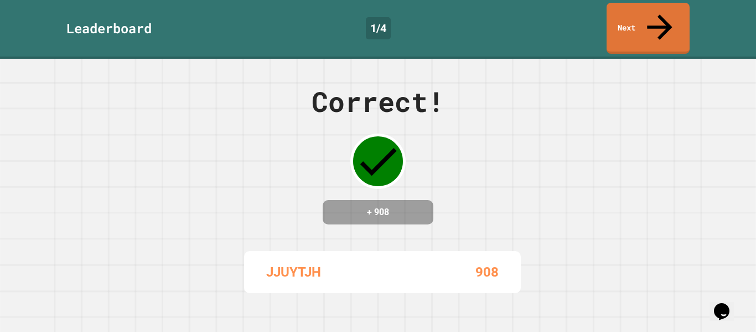
click at [644, 7] on link "Next" at bounding box center [648, 28] width 83 height 51
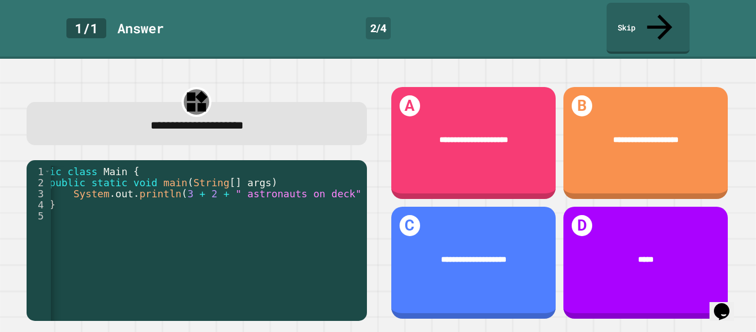
scroll to position [0, 47]
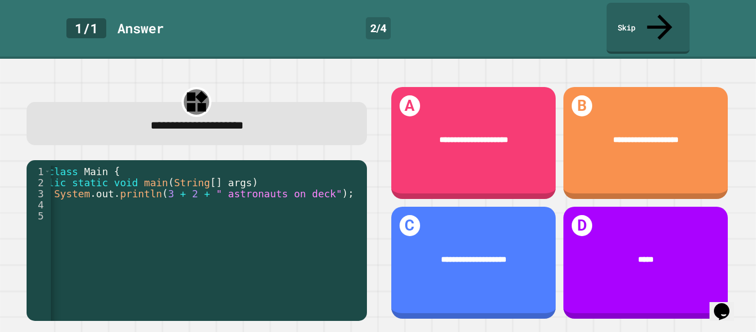
click at [516, 158] on div "**********" at bounding box center [473, 143] width 164 height 112
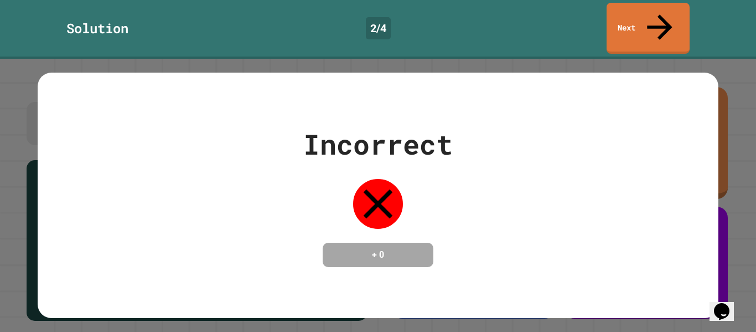
click at [645, 27] on link "Next" at bounding box center [648, 28] width 83 height 51
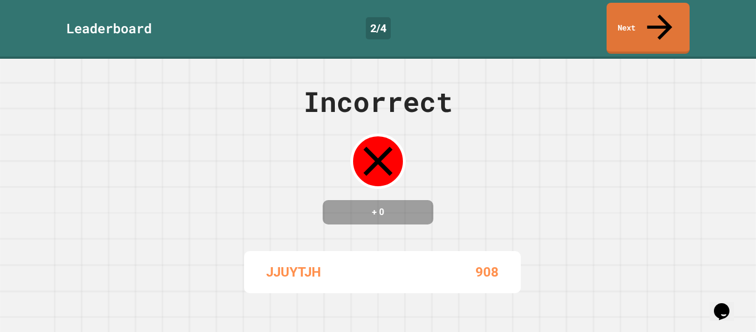
click at [660, 11] on icon at bounding box center [660, 27] width 38 height 38
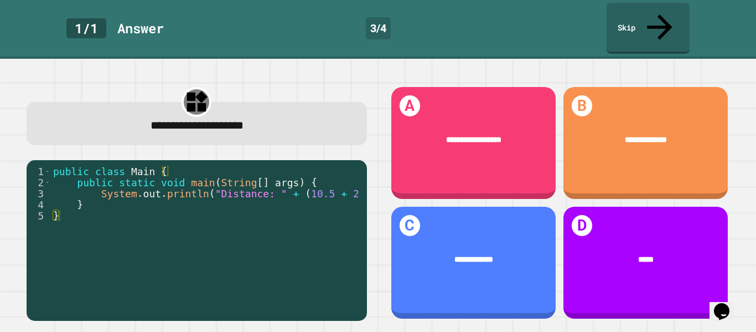
scroll to position [0, 35]
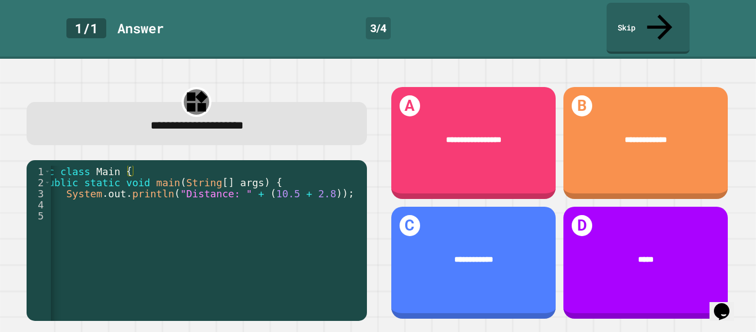
click at [654, 136] on span "**********" at bounding box center [646, 140] width 42 height 8
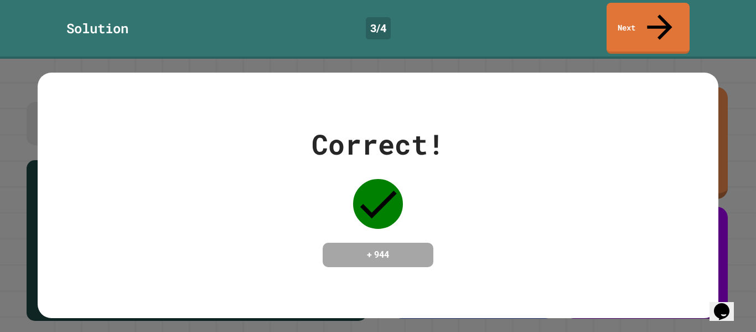
click at [649, 27] on link "Next" at bounding box center [648, 28] width 83 height 51
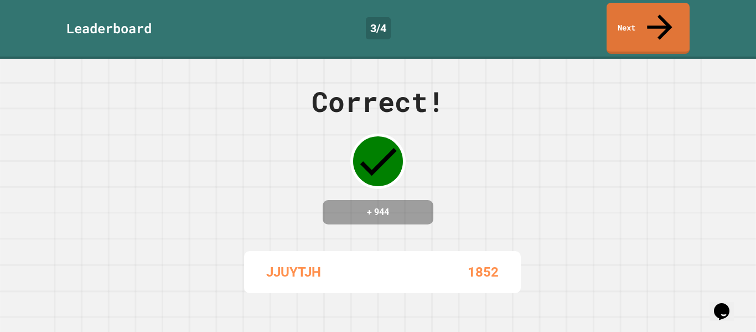
click at [664, 21] on link "Next" at bounding box center [648, 28] width 83 height 51
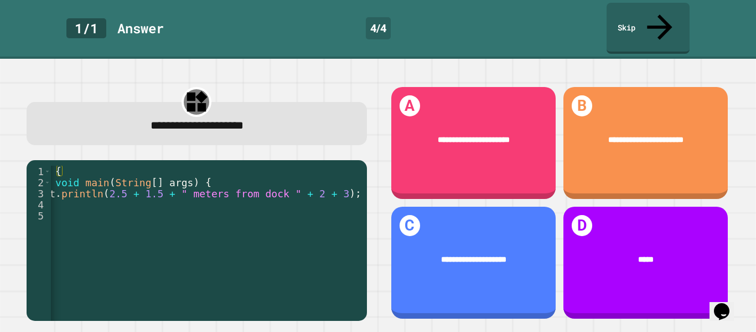
scroll to position [0, 114]
click at [530, 260] on div "**********" at bounding box center [473, 260] width 164 height 44
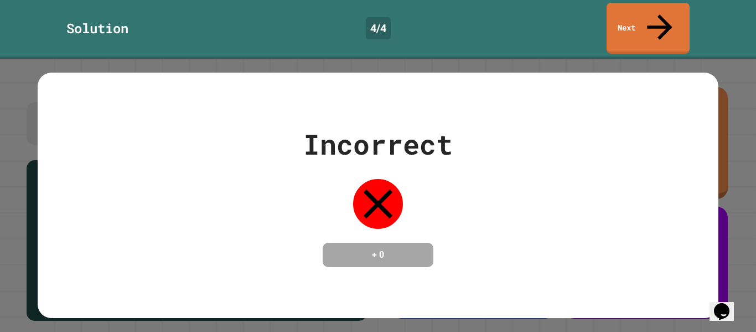
click at [665, 20] on link "Next" at bounding box center [648, 28] width 83 height 51
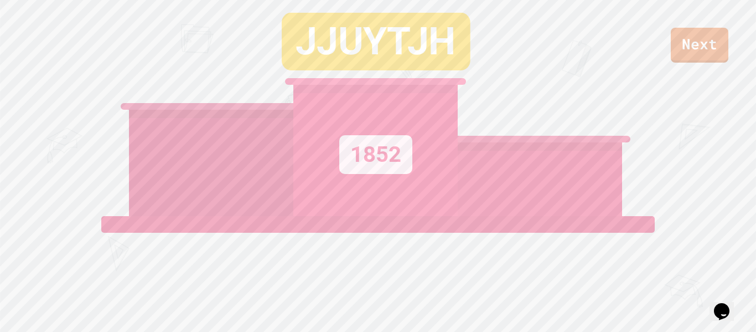
click at [688, 48] on link "Next" at bounding box center [700, 45] width 58 height 35
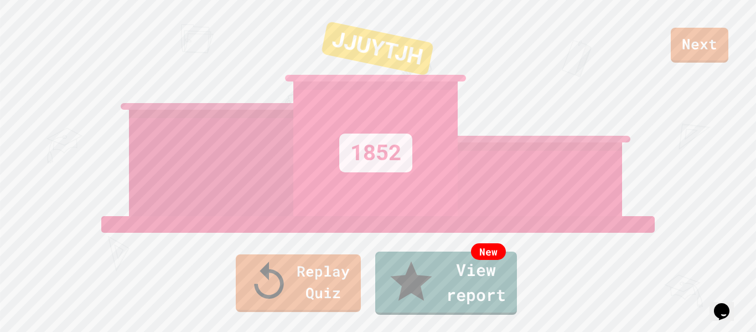
click at [236, 299] on link "Replay Quiz" at bounding box center [298, 283] width 125 height 58
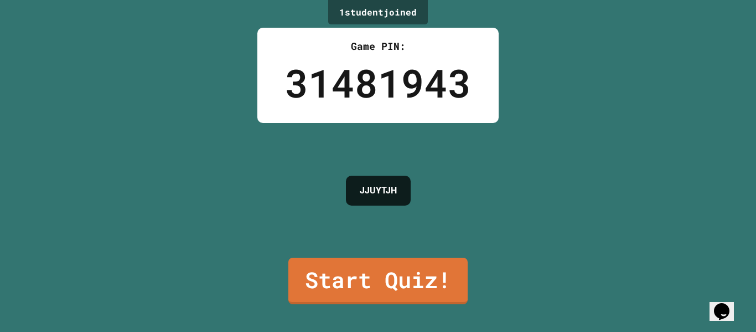
click at [464, 272] on link "Start Quiz!" at bounding box center [377, 280] width 179 height 46
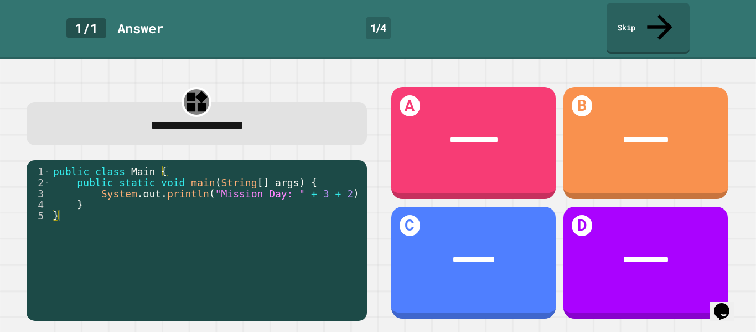
click at [474, 87] on div "**********" at bounding box center [473, 143] width 164 height 112
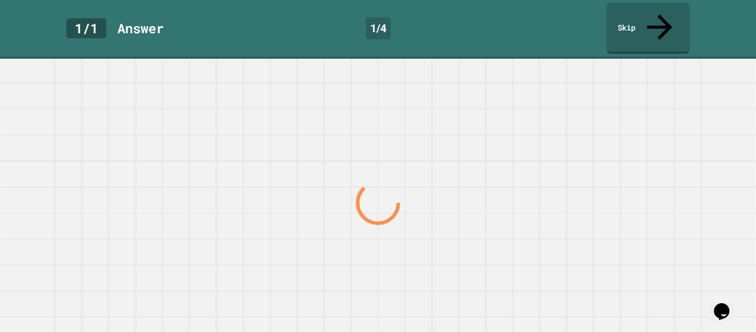
click at [465, 114] on div at bounding box center [378, 203] width 726 height 258
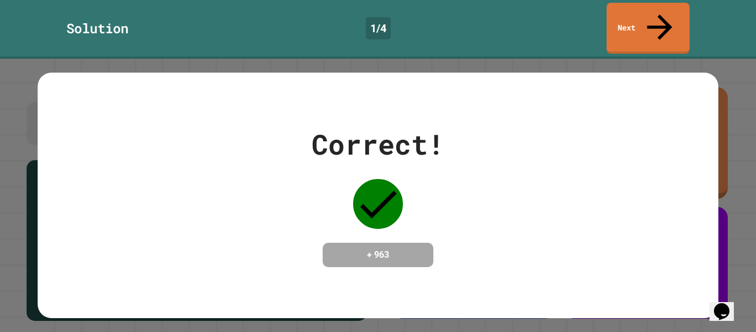
click at [645, 24] on link "Next" at bounding box center [648, 28] width 83 height 51
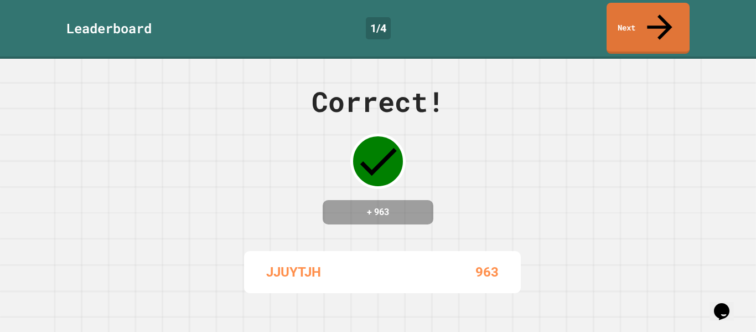
click at [650, 24] on link "Next" at bounding box center [648, 28] width 83 height 51
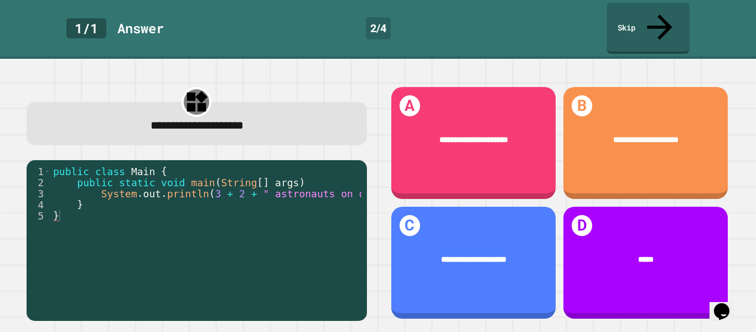
scroll to position [0, 47]
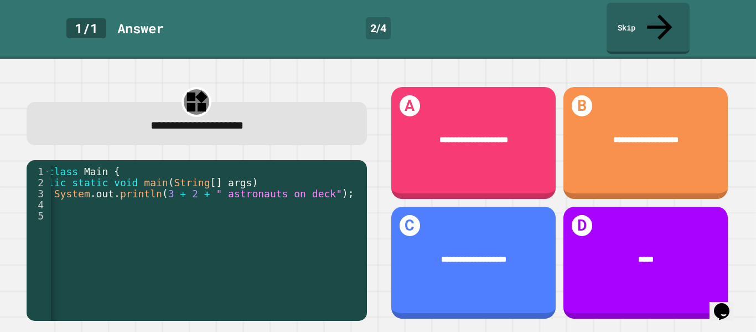
click at [702, 140] on div "**********" at bounding box center [646, 140] width 164 height 44
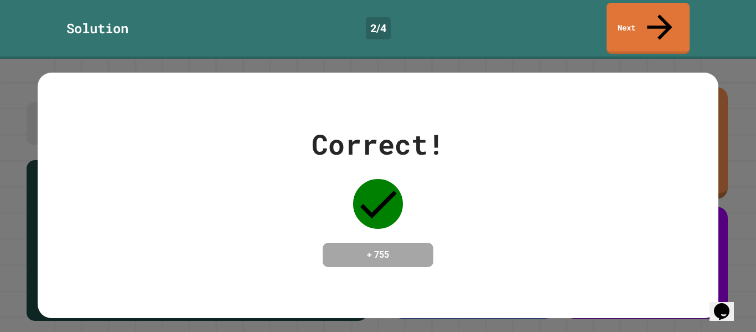
click at [639, 25] on link "Next" at bounding box center [648, 28] width 83 height 51
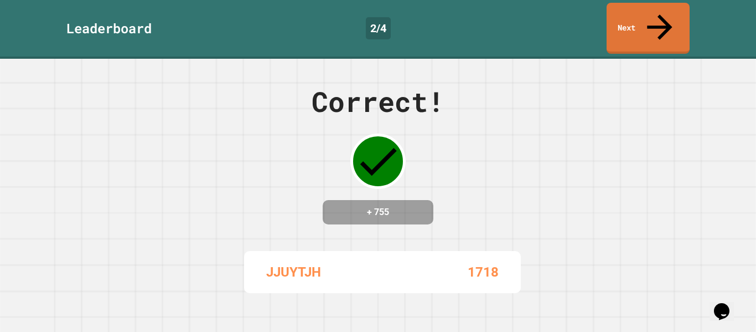
click at [676, 23] on link "Next" at bounding box center [648, 28] width 83 height 51
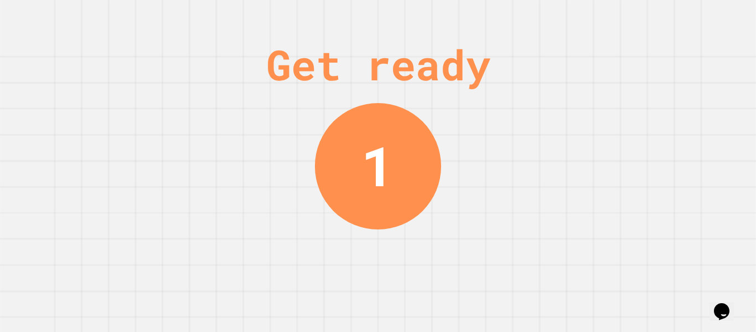
click at [671, 138] on div "Get ready 1" at bounding box center [378, 166] width 756 height 332
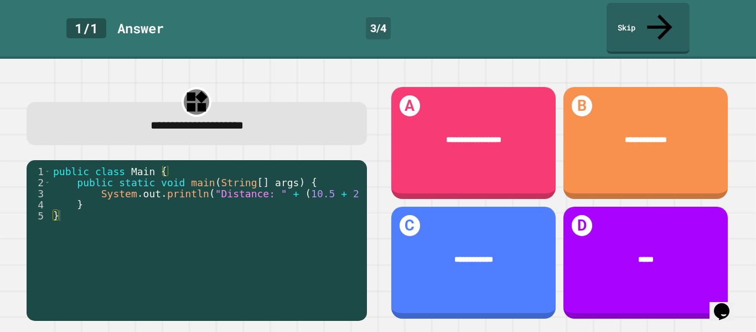
scroll to position [0, 35]
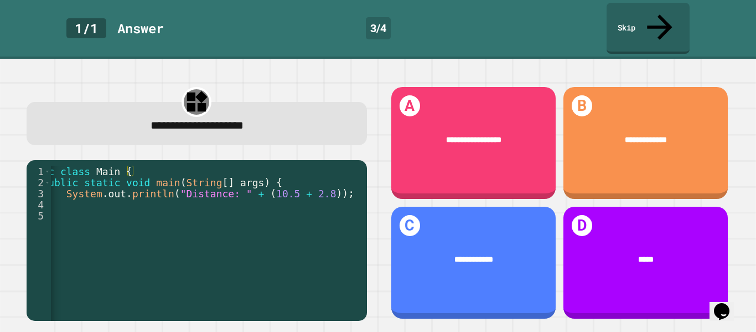
click at [665, 136] on span "**********" at bounding box center [646, 140] width 42 height 8
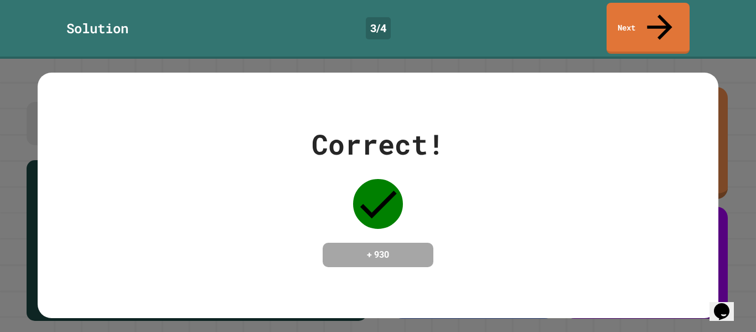
click at [660, 14] on icon at bounding box center [659, 26] width 25 height 25
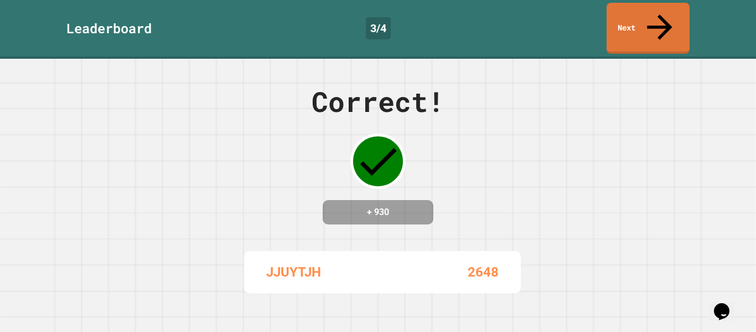
click at [655, 26] on link "Next" at bounding box center [648, 28] width 83 height 51
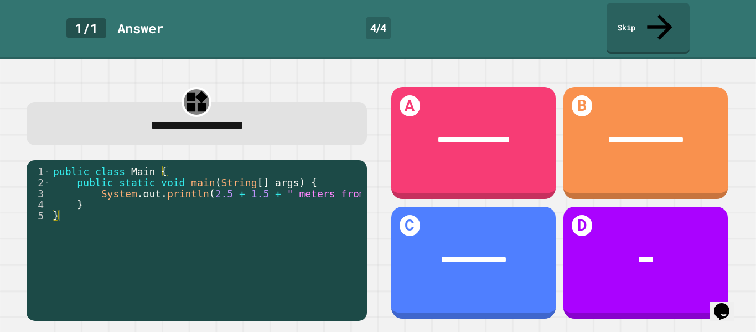
scroll to position [0, 114]
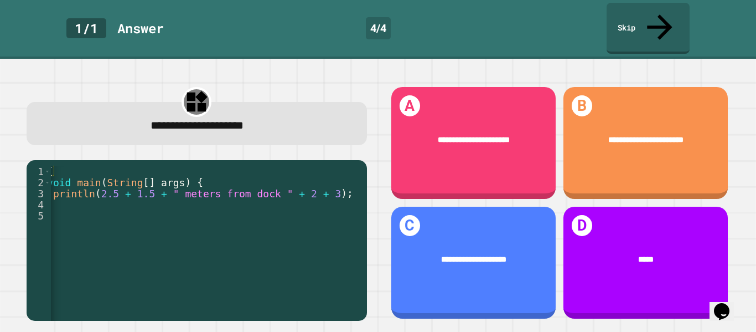
click at [639, 241] on div "*****" at bounding box center [646, 260] width 164 height 44
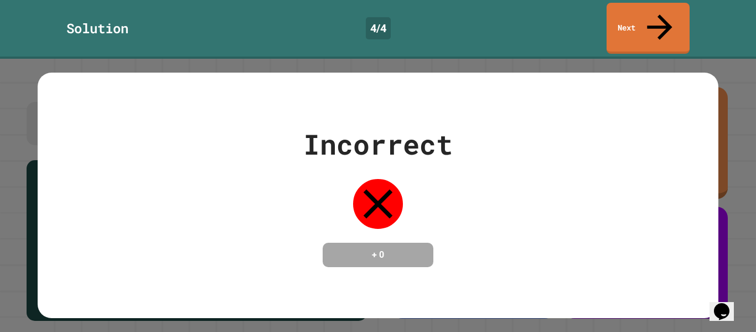
click at [664, 73] on div "Incorrect + 0" at bounding box center [378, 196] width 680 height 246
click at [673, 73] on div "Incorrect + 0" at bounding box center [378, 196] width 680 height 246
click at [671, 27] on link "Next" at bounding box center [648, 28] width 83 height 51
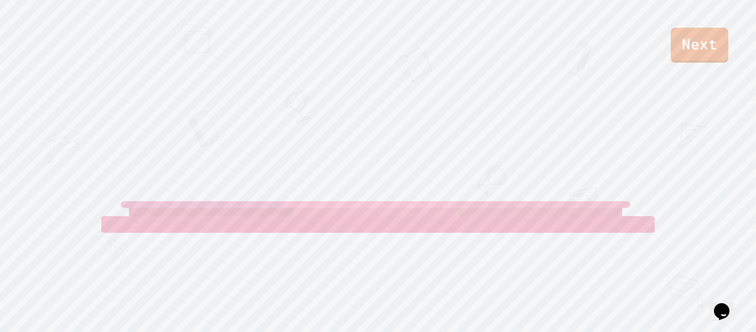
click at [705, 58] on link "Next" at bounding box center [700, 45] width 58 height 35
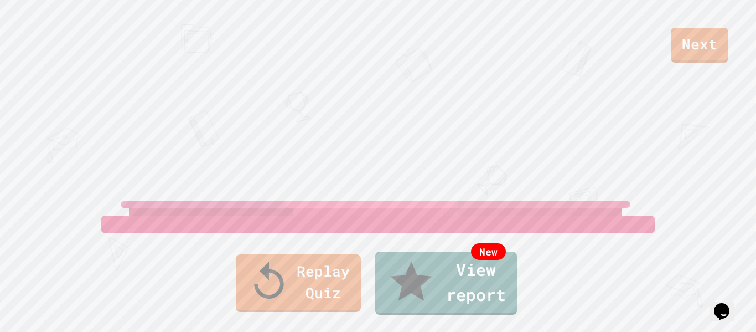
click at [315, 299] on link "Replay Quiz" at bounding box center [298, 283] width 125 height 58
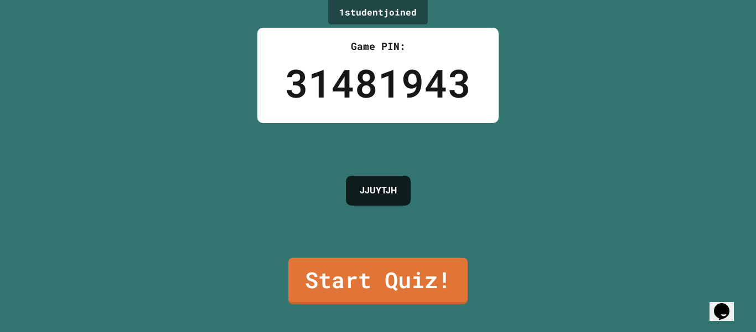
click at [390, 283] on link "Start Quiz!" at bounding box center [377, 280] width 179 height 46
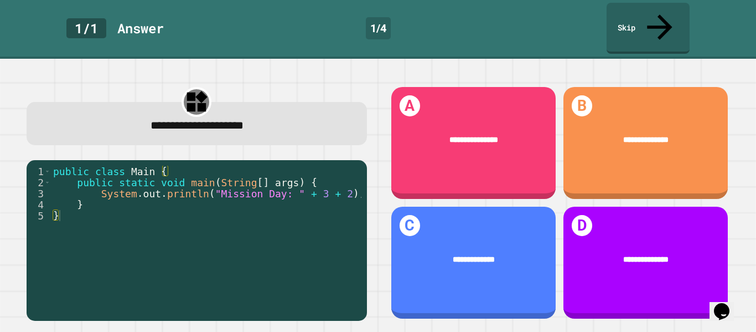
click at [467, 136] on span "**********" at bounding box center [473, 140] width 49 height 8
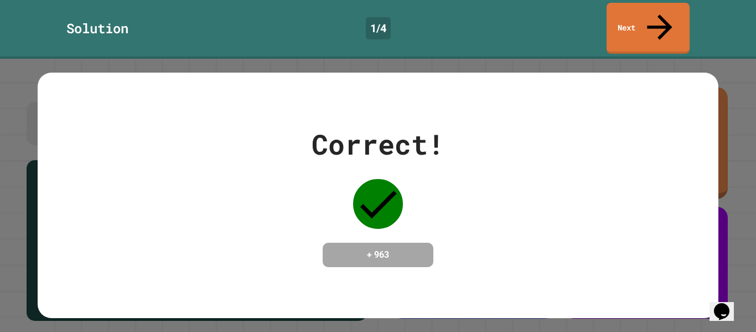
click at [655, 22] on link "Next" at bounding box center [648, 28] width 83 height 51
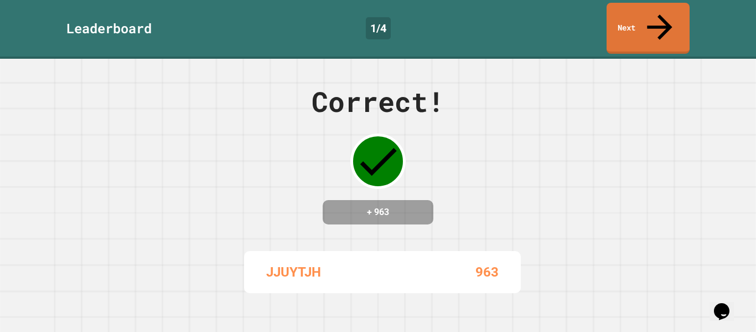
click at [662, 15] on icon at bounding box center [659, 26] width 25 height 25
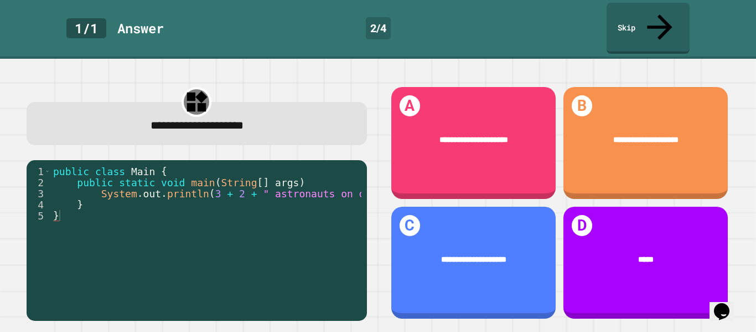
click at [641, 118] on div "**********" at bounding box center [646, 140] width 164 height 44
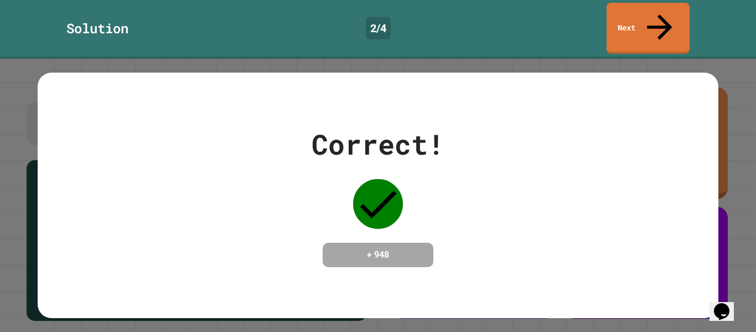
click at [660, 24] on link "Next" at bounding box center [648, 28] width 83 height 51
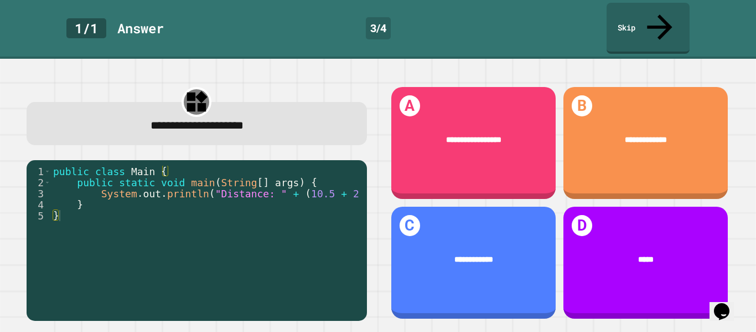
click at [662, 128] on div "**********" at bounding box center [646, 140] width 164 height 44
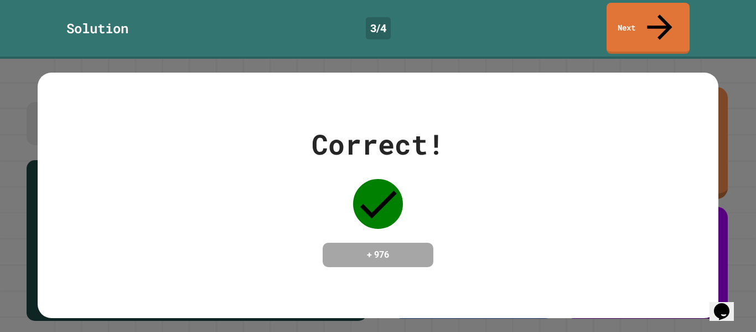
click at [645, 26] on link "Next" at bounding box center [648, 28] width 83 height 51
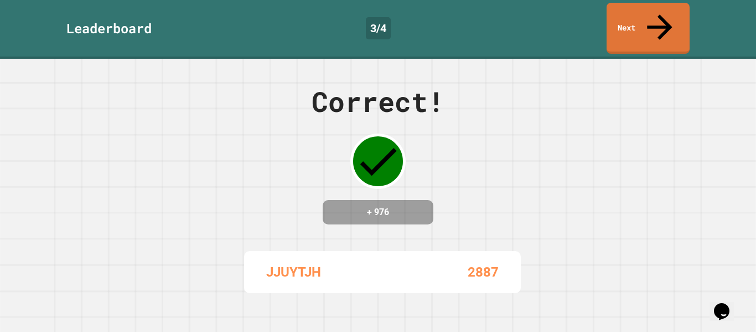
click at [659, 23] on link "Next" at bounding box center [648, 28] width 83 height 51
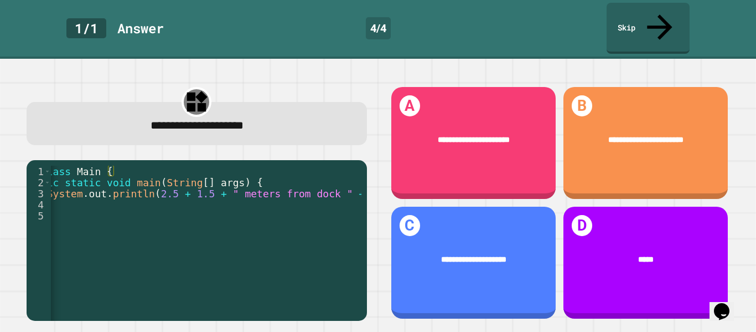
scroll to position [0, 54]
click at [456, 265] on div "**********" at bounding box center [473, 260] width 164 height 44
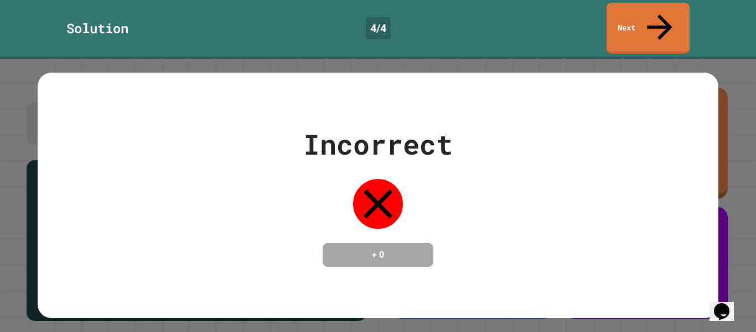
click at [654, 18] on link "Next" at bounding box center [648, 28] width 83 height 51
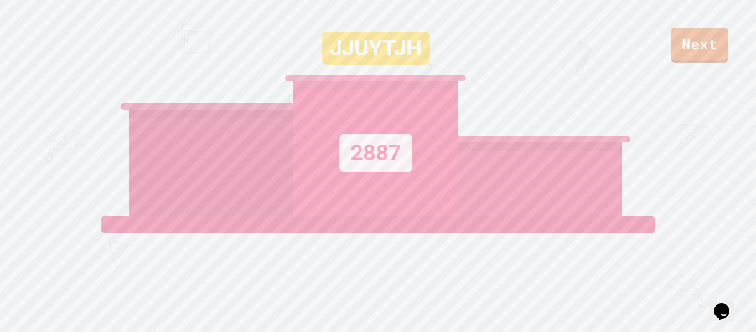
click at [691, 54] on link "Next" at bounding box center [700, 45] width 58 height 35
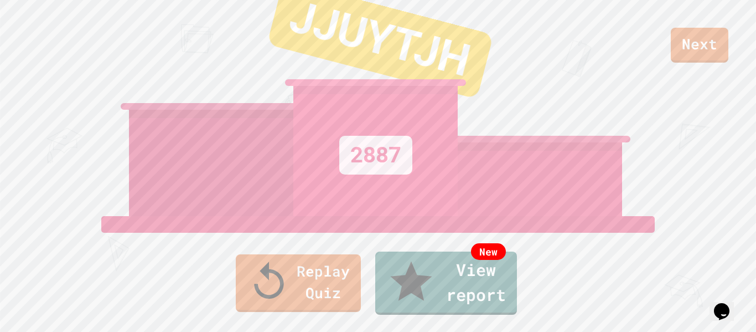
click at [259, 289] on link "Replay Quiz" at bounding box center [298, 283] width 125 height 58
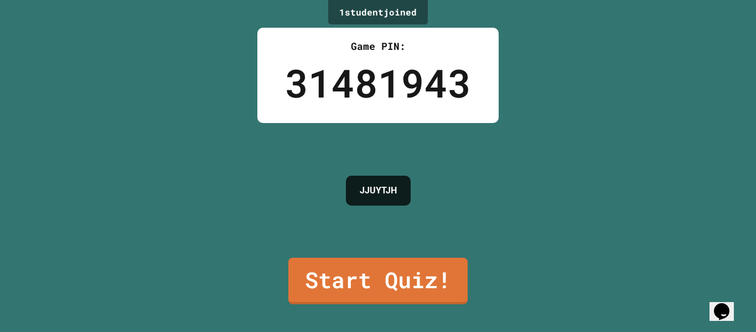
click at [457, 293] on link "Start Quiz!" at bounding box center [377, 280] width 179 height 46
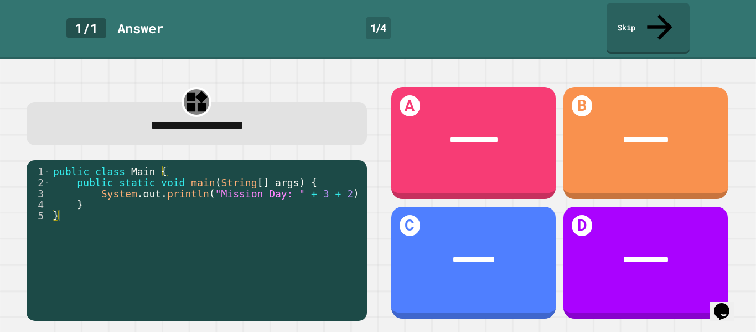
click at [654, 128] on div "**********" at bounding box center [646, 140] width 164 height 44
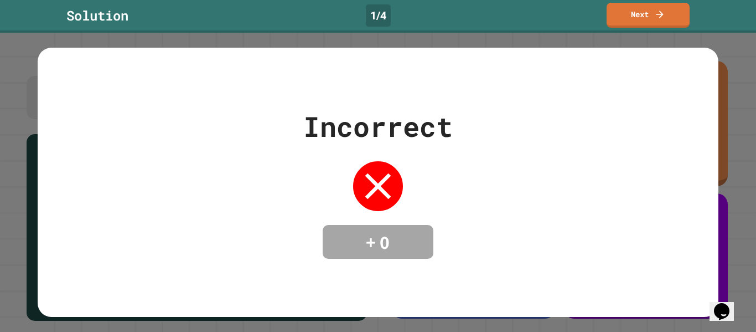
click at [657, 15] on icon at bounding box center [659, 14] width 11 height 11
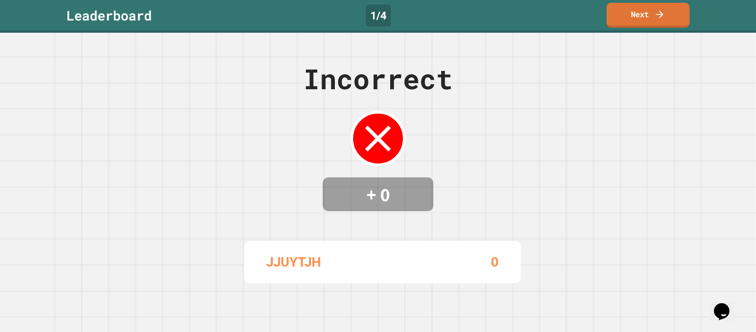
click at [636, 24] on link "Next" at bounding box center [648, 15] width 83 height 25
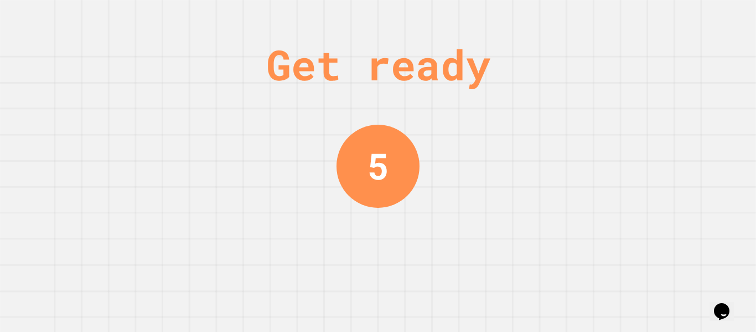
click at [647, 21] on div "Get ready 5" at bounding box center [378, 166] width 756 height 332
click at [653, 19] on div "Get ready 5" at bounding box center [378, 166] width 756 height 332
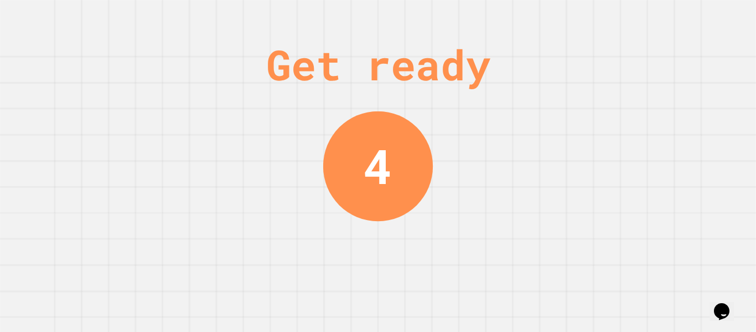
click at [559, 231] on div "Get ready 4" at bounding box center [378, 166] width 756 height 332
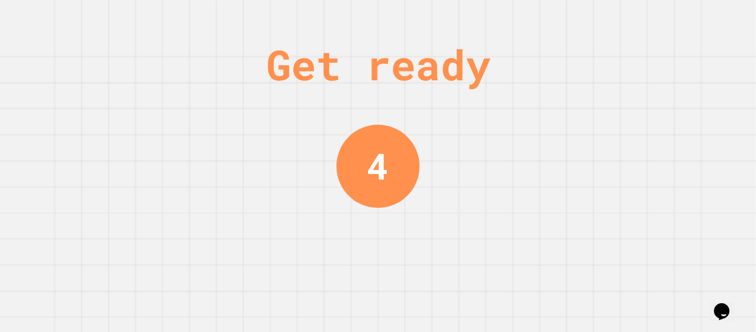
click at [582, 206] on div "Get ready 4" at bounding box center [378, 166] width 756 height 332
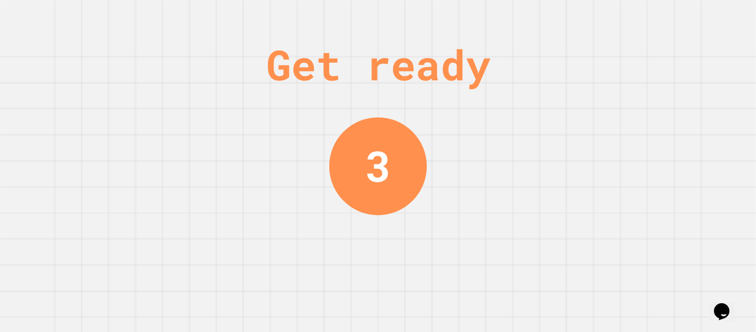
click at [583, 198] on div "Get ready 3" at bounding box center [378, 166] width 756 height 332
click at [578, 189] on div "Get ready 3" at bounding box center [378, 166] width 756 height 332
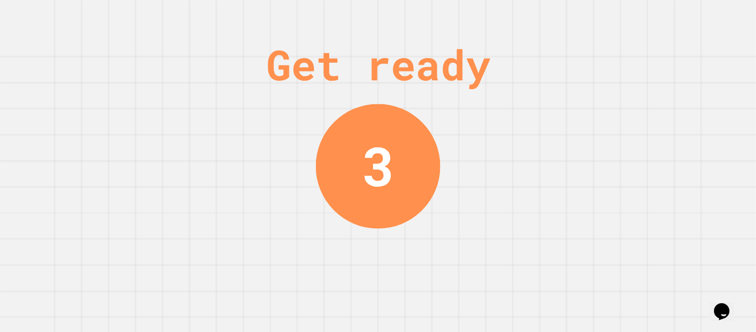
click at [595, 175] on div "Get ready 3" at bounding box center [378, 166] width 756 height 332
click at [608, 166] on div "Get ready 3" at bounding box center [378, 166] width 756 height 332
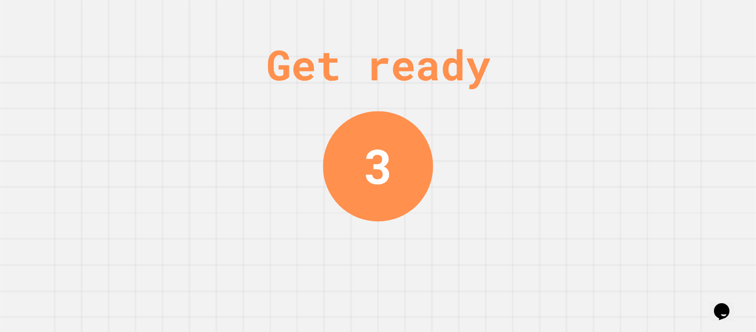
click at [611, 166] on div "Get ready 3" at bounding box center [378, 166] width 756 height 332
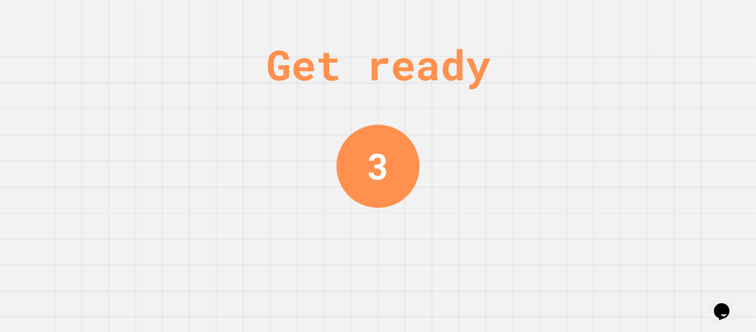
click at [599, 172] on div "Get ready 3" at bounding box center [378, 166] width 756 height 332
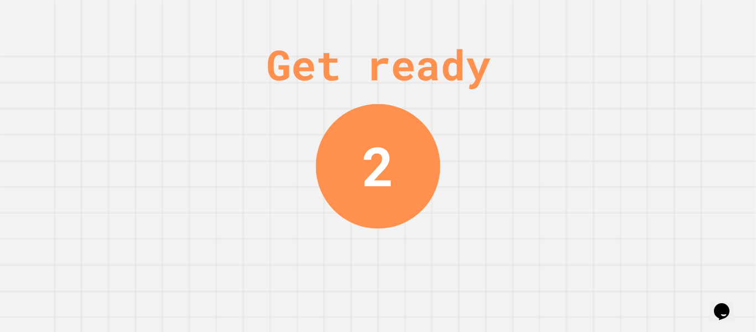
click at [595, 166] on div "Get ready 2" at bounding box center [378, 166] width 756 height 332
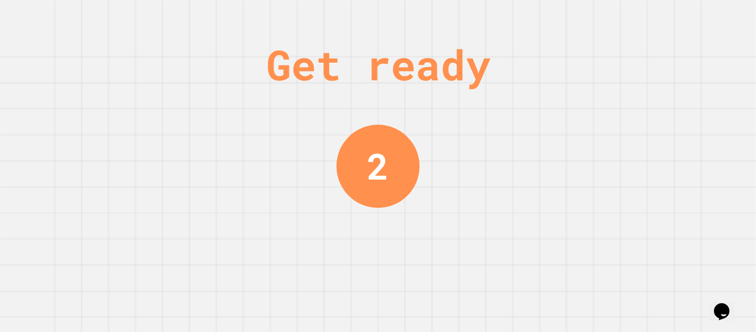
click at [610, 148] on div "Get ready 2" at bounding box center [378, 166] width 756 height 332
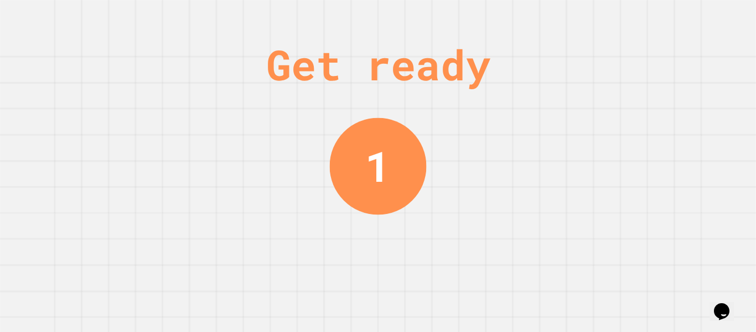
click at [616, 147] on div "Get ready 1" at bounding box center [378, 166] width 756 height 332
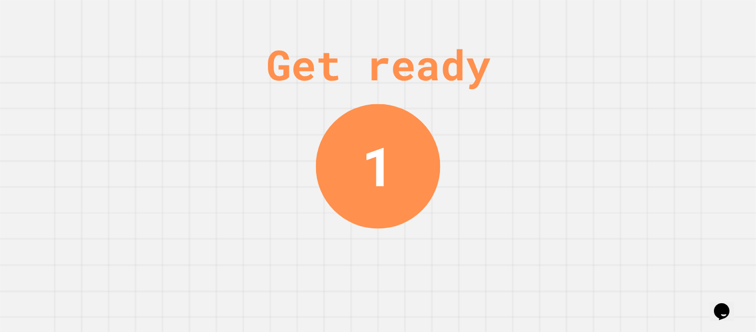
click at [614, 140] on div "Get ready 1" at bounding box center [378, 166] width 756 height 332
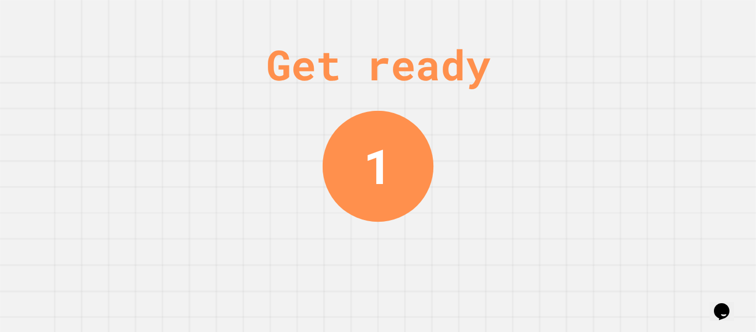
click at [608, 143] on div "Get ready 1" at bounding box center [378, 166] width 756 height 332
click at [600, 147] on div "Get ready 1" at bounding box center [378, 166] width 756 height 332
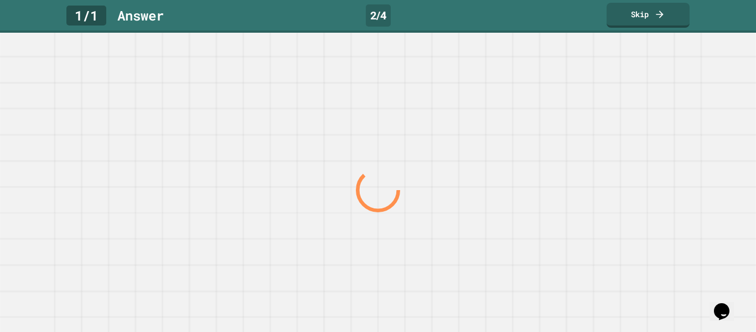
click at [592, 161] on div at bounding box center [378, 190] width 726 height 284
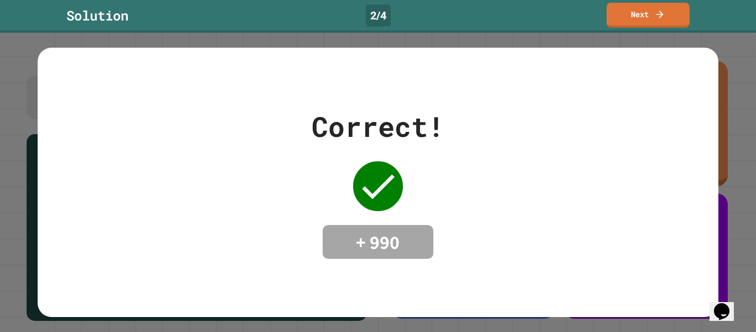
click at [660, 14] on icon at bounding box center [659, 14] width 7 height 7
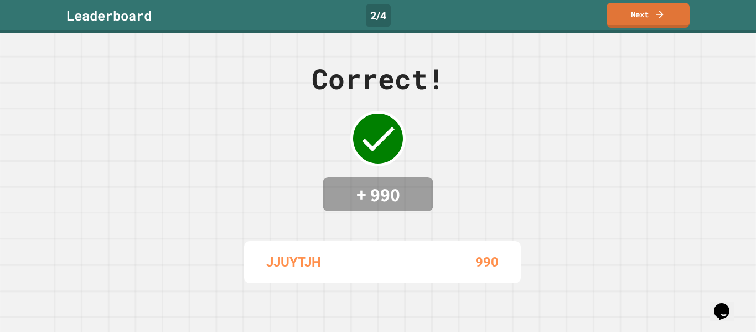
click at [661, 23] on link "Next" at bounding box center [648, 15] width 83 height 25
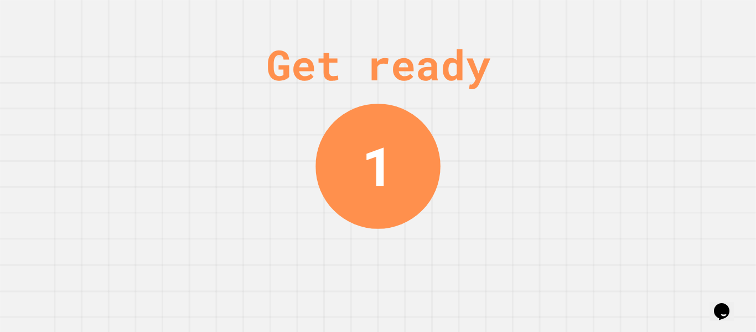
click at [627, 117] on div "Get ready 1" at bounding box center [378, 166] width 756 height 332
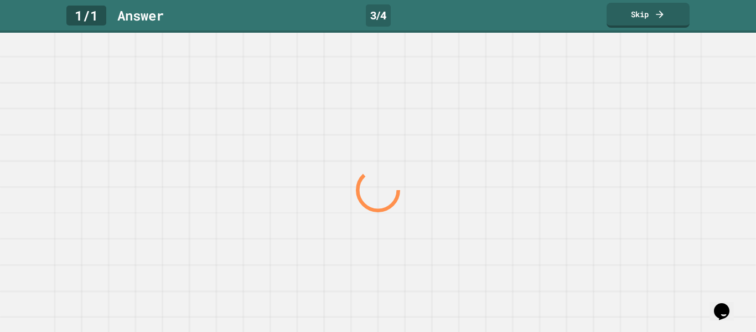
click at [624, 123] on div at bounding box center [378, 190] width 726 height 284
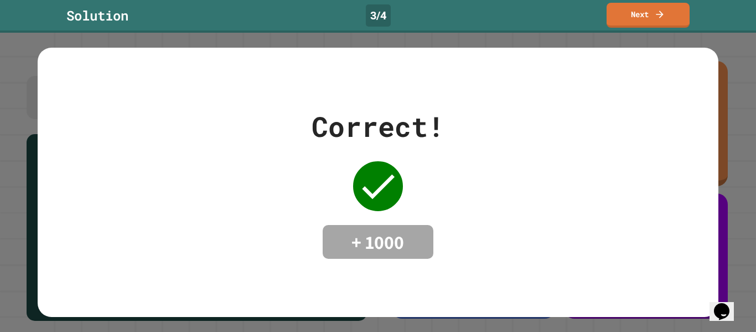
click at [674, 23] on link "Next" at bounding box center [648, 15] width 83 height 25
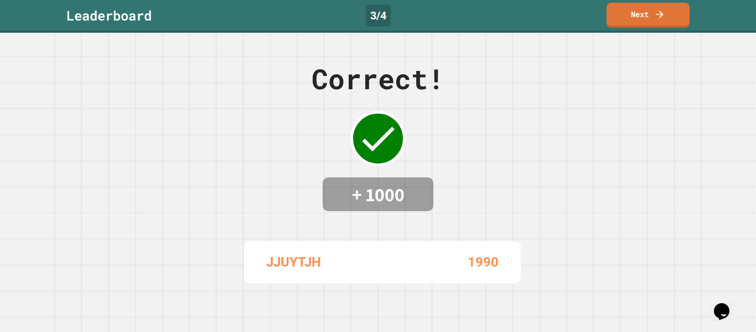
click at [668, 25] on link "Next" at bounding box center [648, 15] width 83 height 25
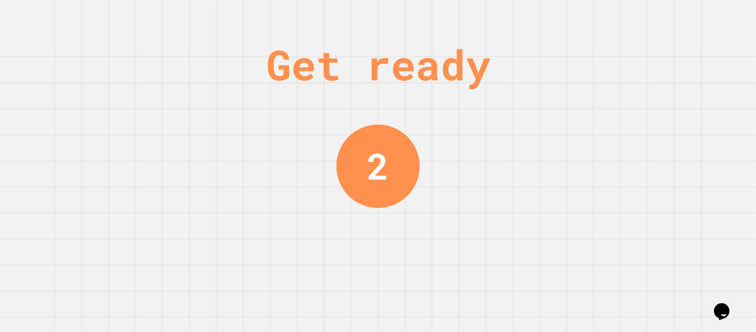
click at [524, 144] on div "Get ready 2" at bounding box center [378, 166] width 756 height 332
click at [528, 146] on div "Get ready 2" at bounding box center [378, 166] width 756 height 332
click at [524, 143] on div "Get ready 2" at bounding box center [378, 166] width 756 height 332
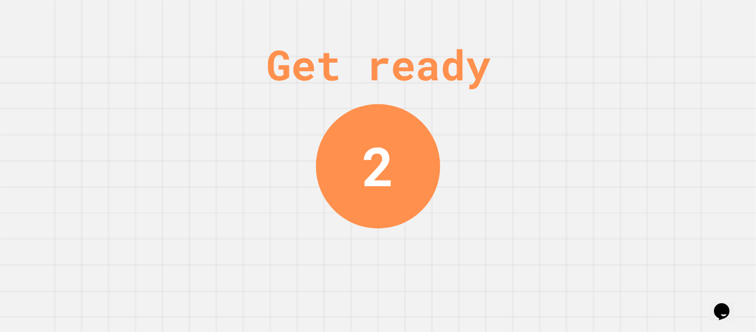
click at [520, 149] on div "Get ready 2" at bounding box center [378, 166] width 756 height 332
click at [523, 154] on div "Get ready 2" at bounding box center [378, 166] width 756 height 332
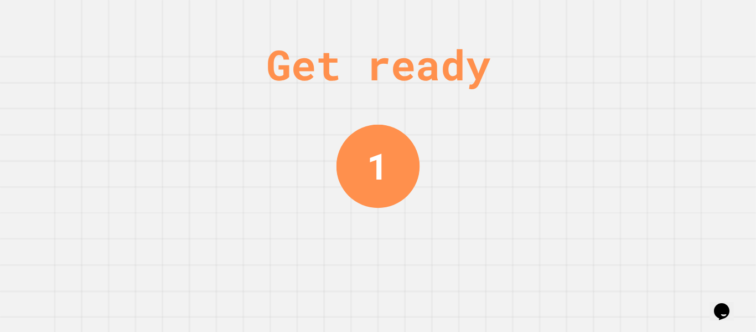
click at [524, 153] on div "Get ready 1" at bounding box center [378, 166] width 756 height 332
click at [533, 147] on div "Get ready 1" at bounding box center [378, 166] width 756 height 332
click at [531, 151] on div "Get ready 1" at bounding box center [378, 166] width 756 height 332
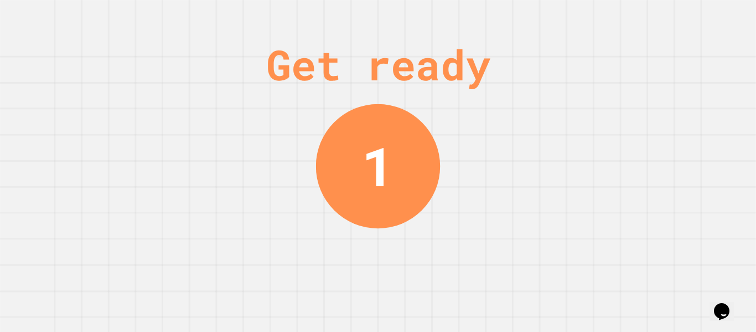
click at [533, 151] on div "Get ready 1" at bounding box center [378, 166] width 756 height 332
click at [533, 152] on div "Get ready 1" at bounding box center [378, 166] width 756 height 332
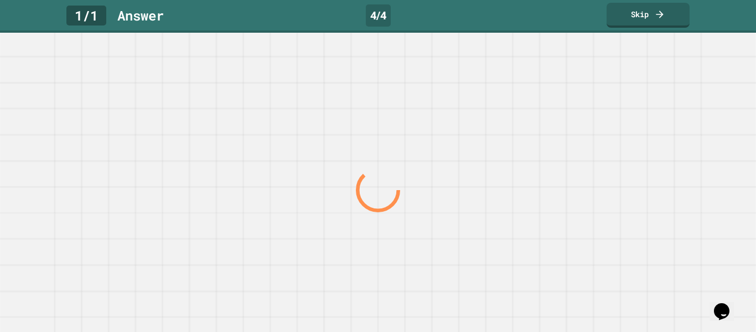
click at [529, 154] on div at bounding box center [378, 190] width 726 height 284
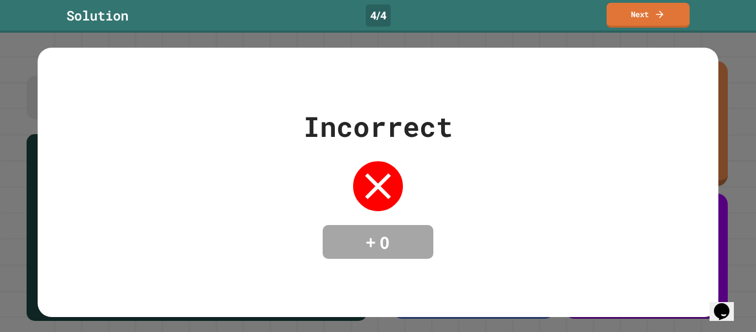
click at [676, 20] on link "Next" at bounding box center [648, 15] width 83 height 25
